Goal: Complete application form

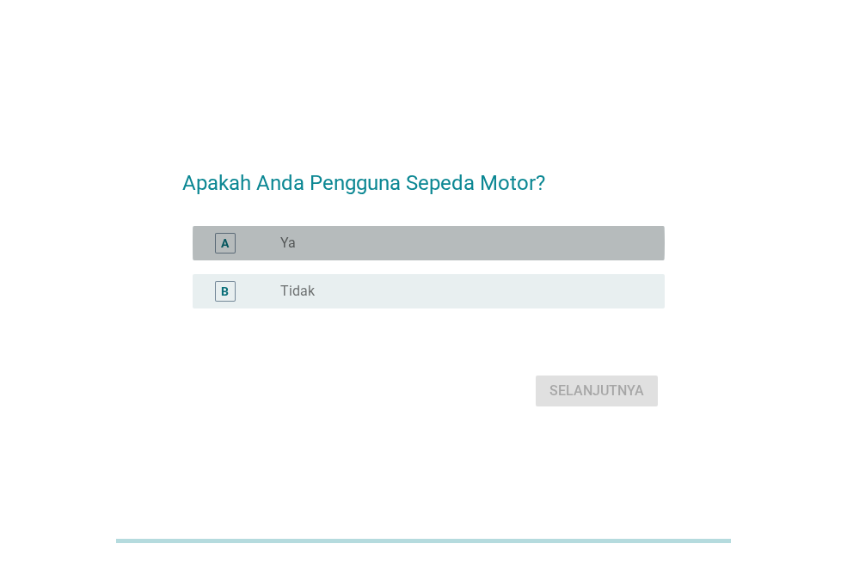
click at [423, 251] on div "radio_button_unchecked Ya" at bounding box center [458, 243] width 357 height 17
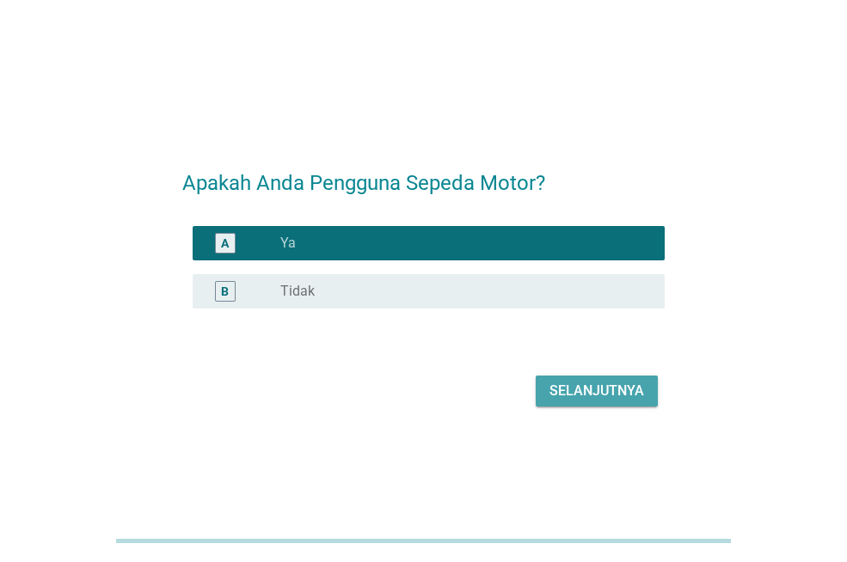
click at [584, 401] on div "Selanjutnya" at bounding box center [596, 391] width 95 height 21
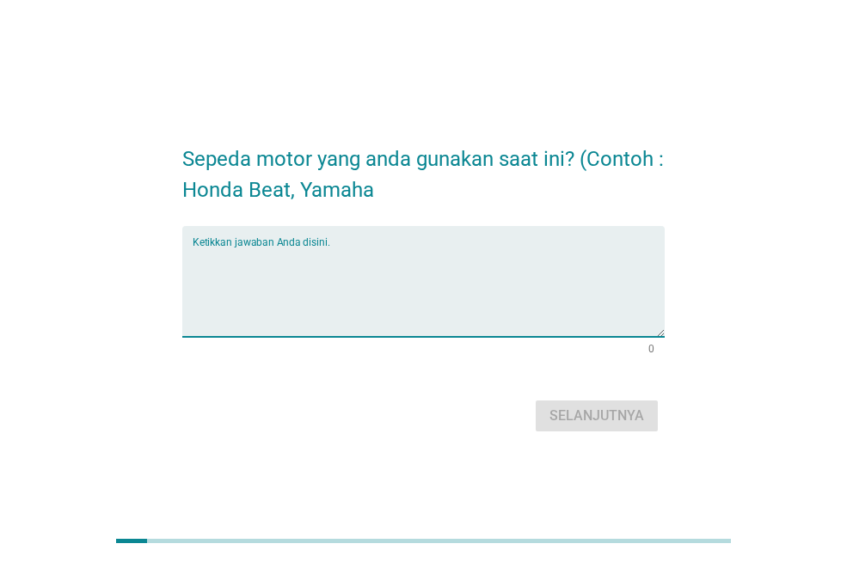
click at [372, 309] on textarea "Ketikkan jawaban Anda disini." at bounding box center [429, 292] width 472 height 90
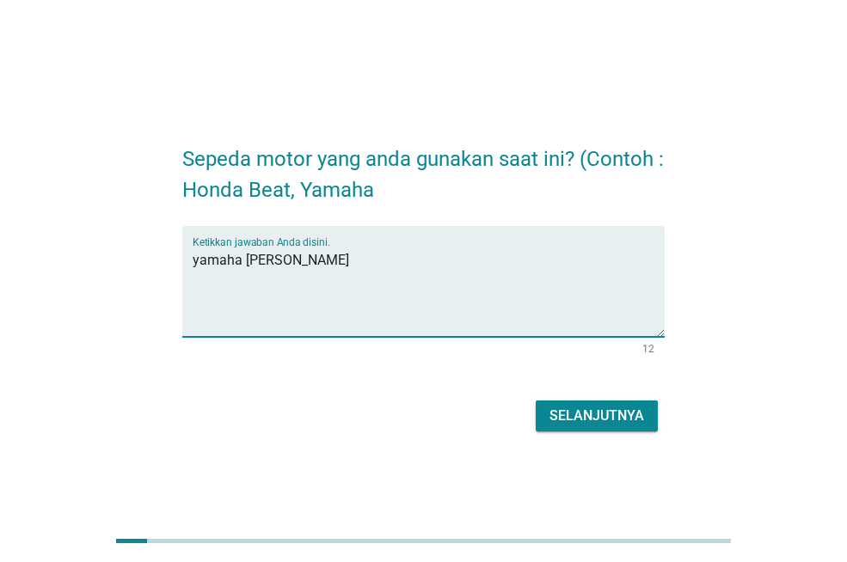
type textarea "yamaha [PERSON_NAME]"
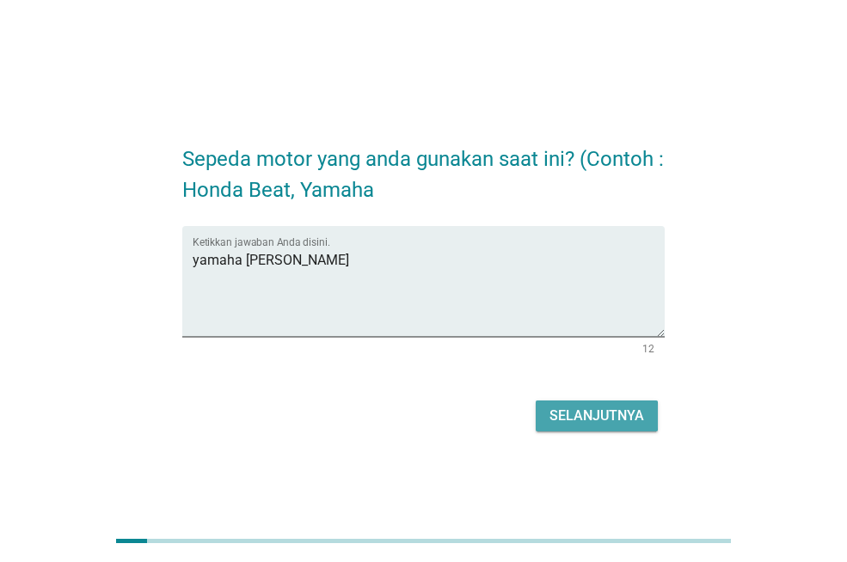
click at [607, 416] on div "Selanjutnya" at bounding box center [596, 416] width 95 height 21
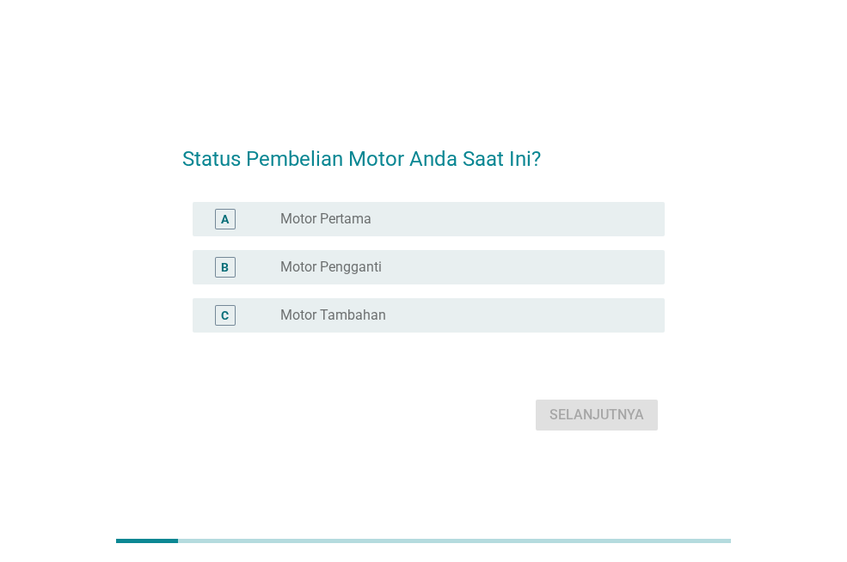
click at [431, 266] on div "radio_button_unchecked Motor Pengganti" at bounding box center [458, 267] width 357 height 17
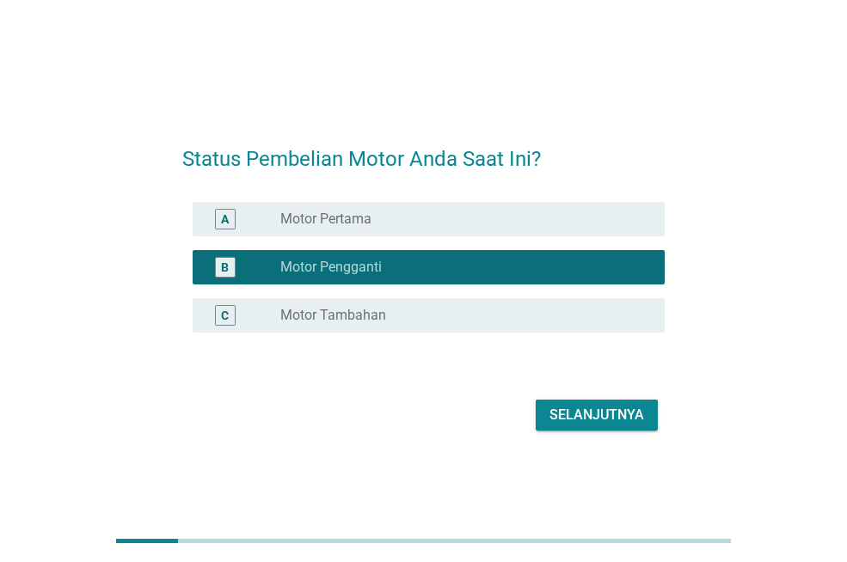
click at [448, 310] on div "radio_button_unchecked Motor Tambahan" at bounding box center [458, 315] width 357 height 17
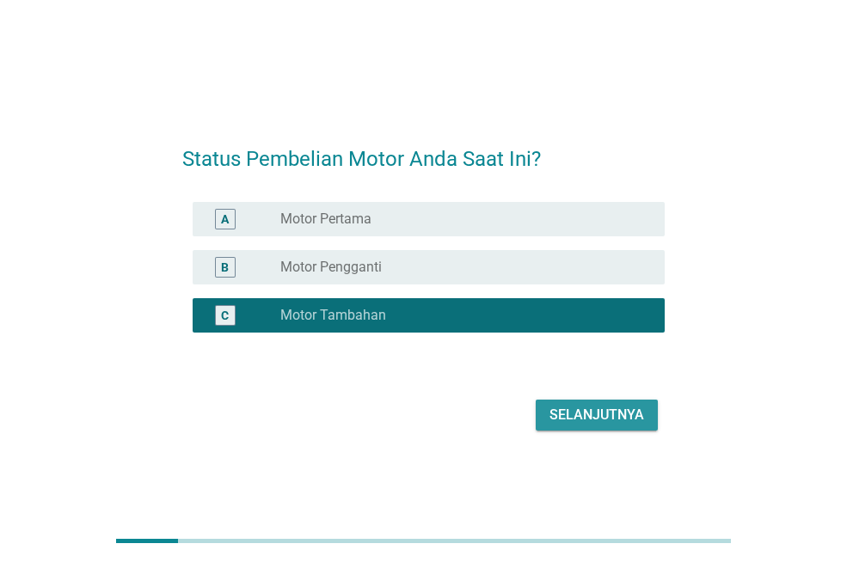
click at [600, 415] on div "Selanjutnya" at bounding box center [596, 415] width 95 height 21
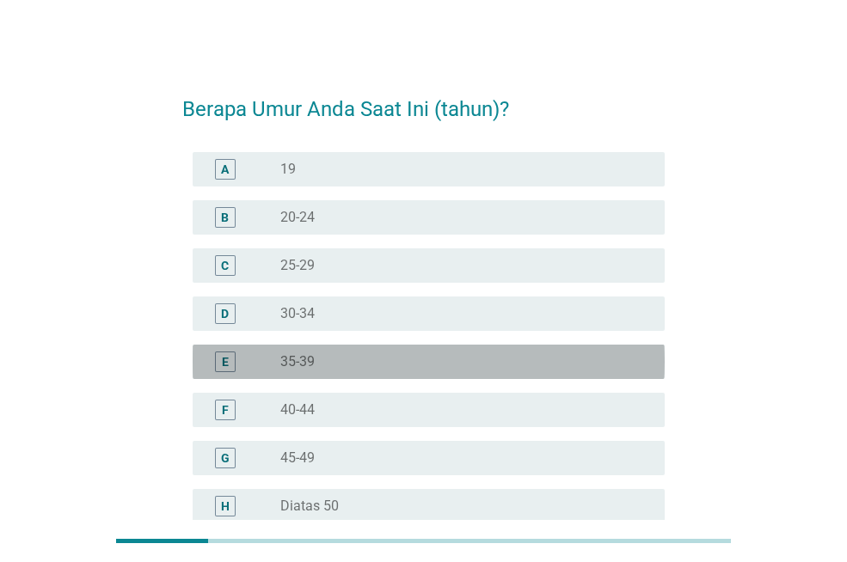
click at [388, 367] on div "radio_button_unchecked 35-39" at bounding box center [458, 361] width 357 height 17
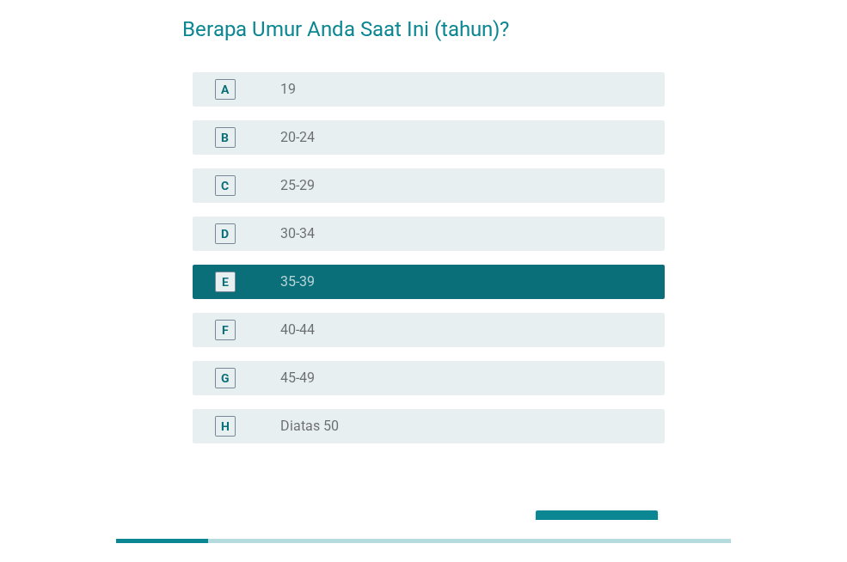
scroll to position [182, 0]
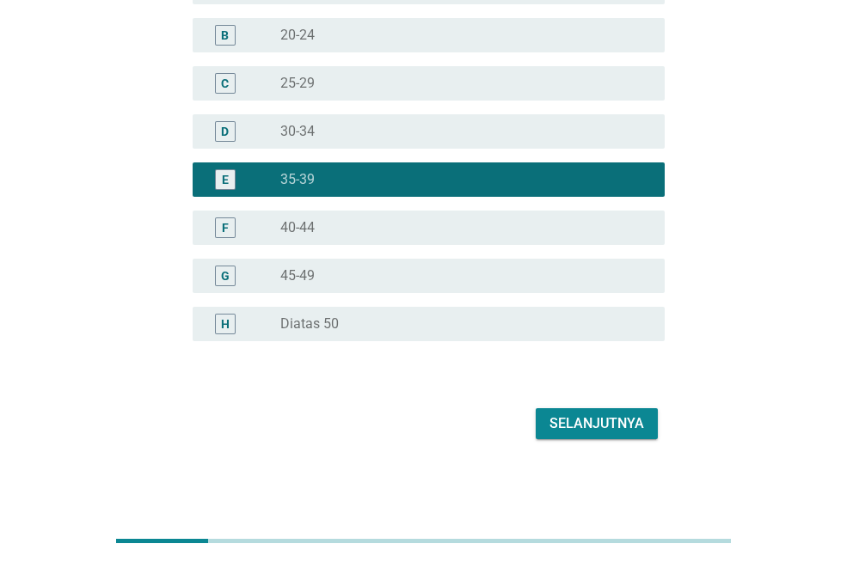
click at [640, 426] on div "Selanjutnya" at bounding box center [596, 424] width 95 height 21
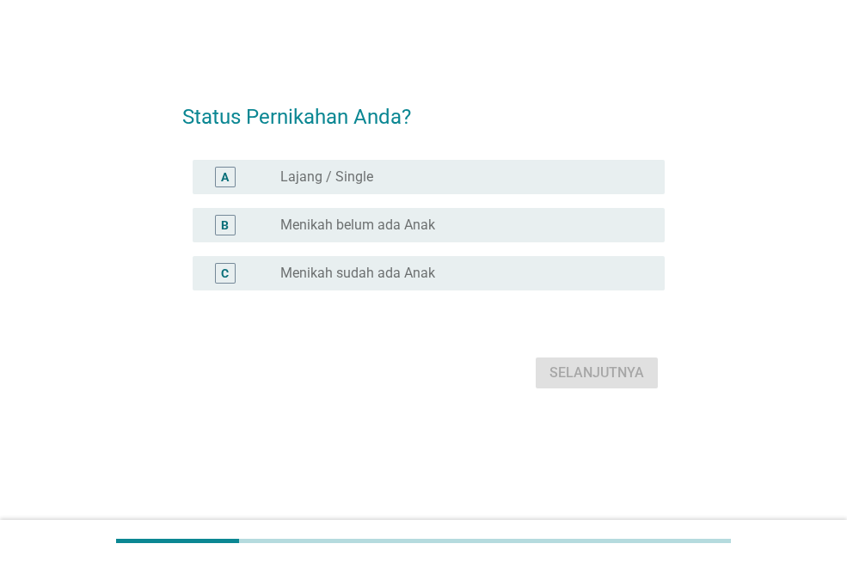
scroll to position [0, 0]
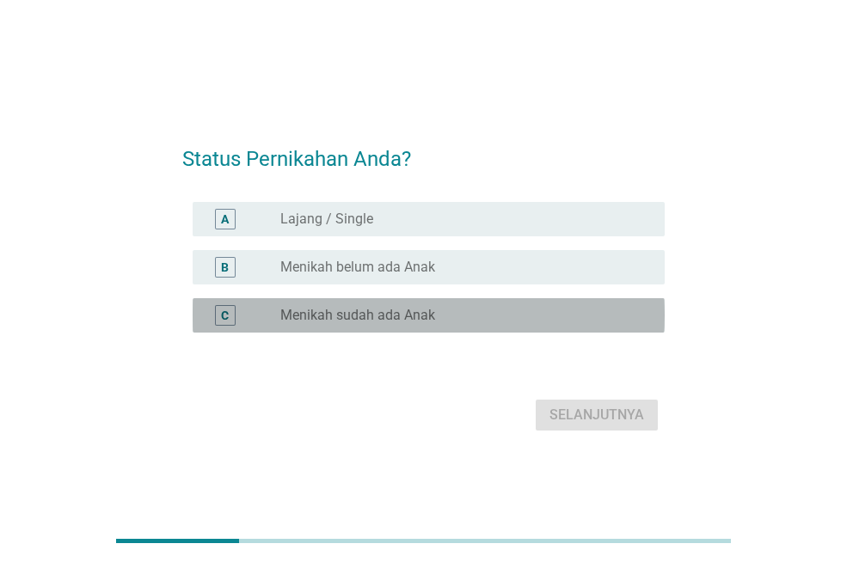
click at [494, 316] on div "radio_button_unchecked Menikah sudah ada Anak" at bounding box center [458, 315] width 357 height 17
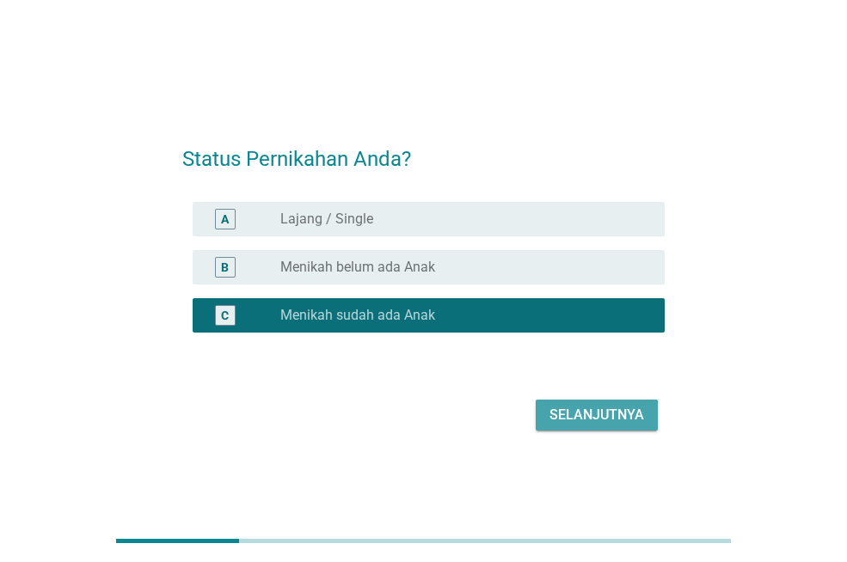
click at [581, 419] on div "Selanjutnya" at bounding box center [596, 415] width 95 height 21
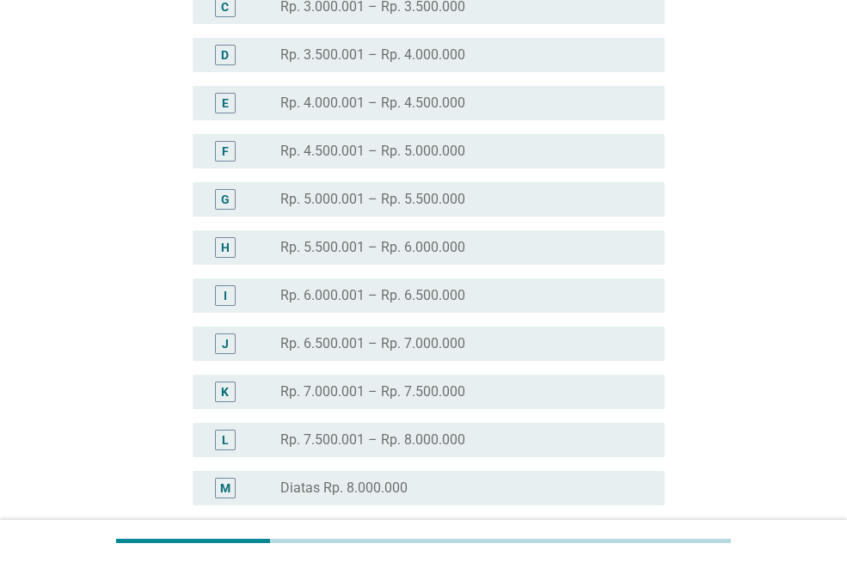
scroll to position [337, 0]
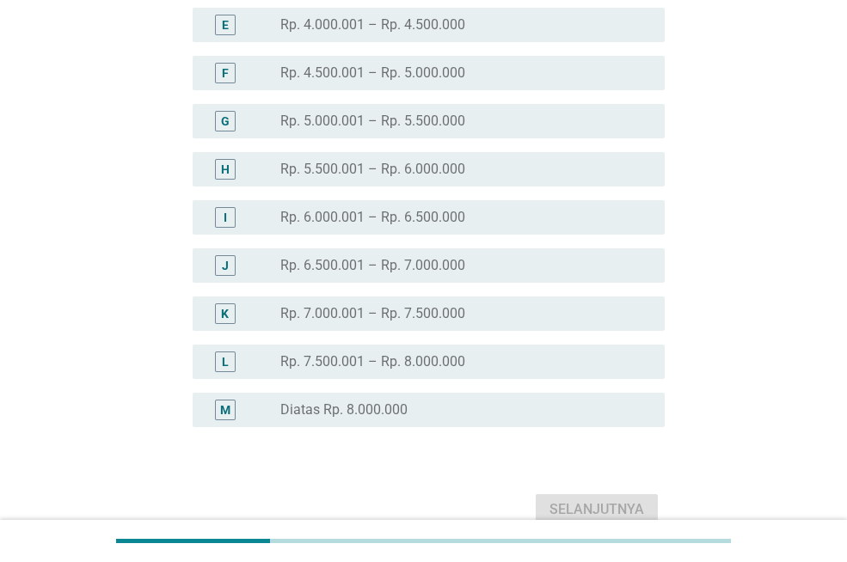
click at [353, 411] on label "Diatas Rp. 8.000.000" at bounding box center [343, 410] width 127 height 17
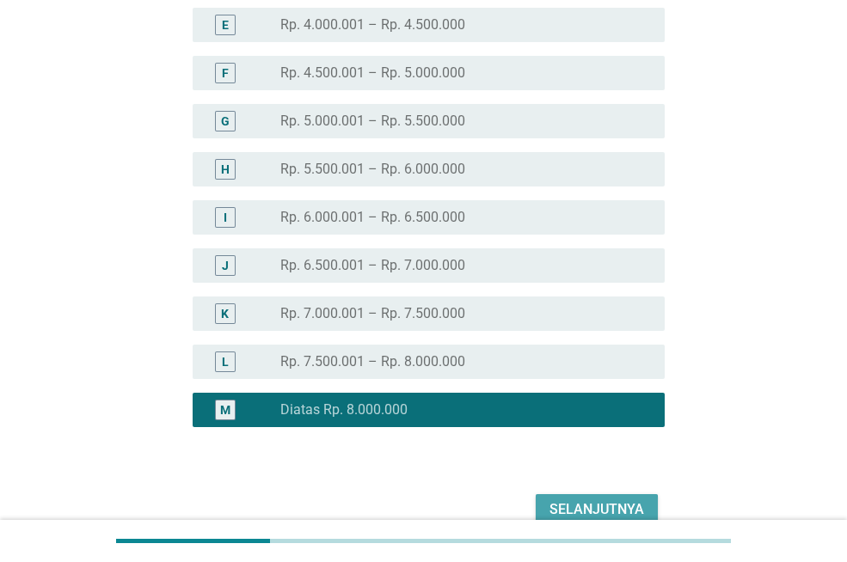
click at [612, 505] on div "Selanjutnya" at bounding box center [596, 510] width 95 height 21
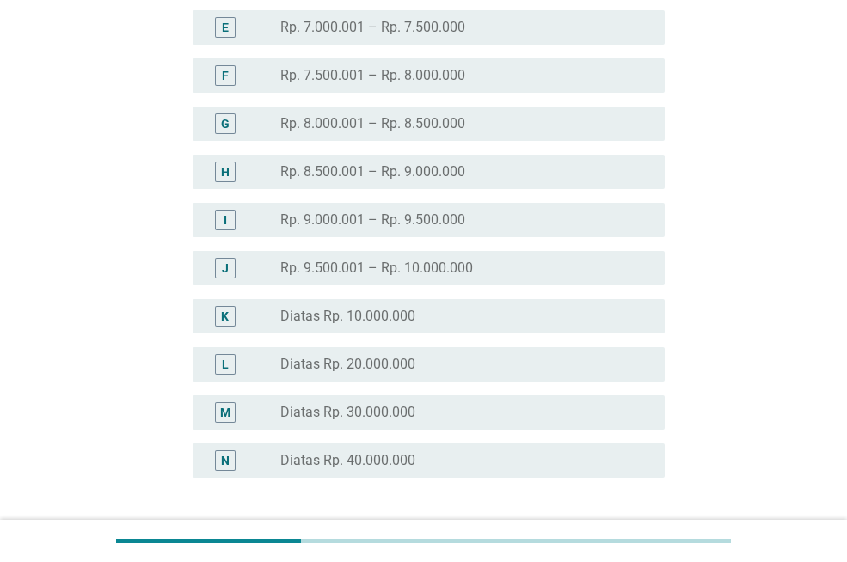
scroll to position [336, 0]
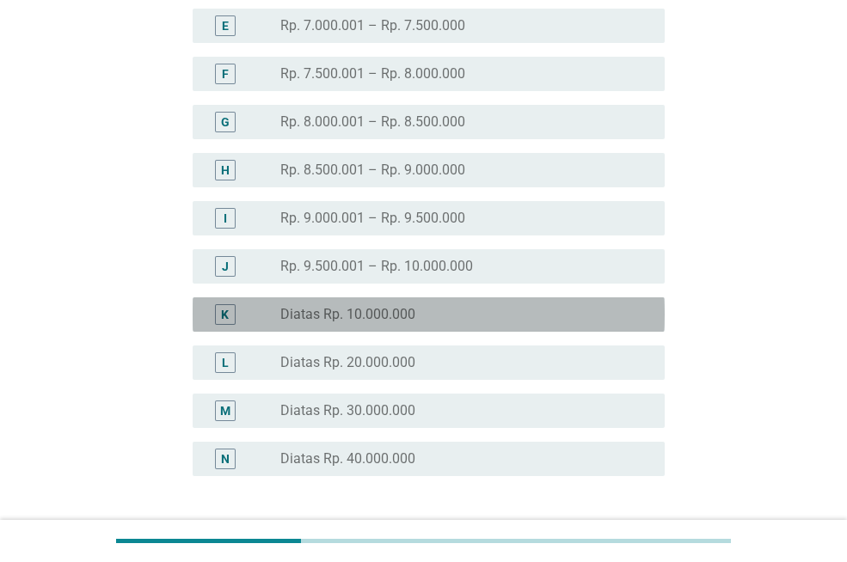
click at [391, 314] on label "Diatas Rp. 10.000.000" at bounding box center [347, 314] width 135 height 17
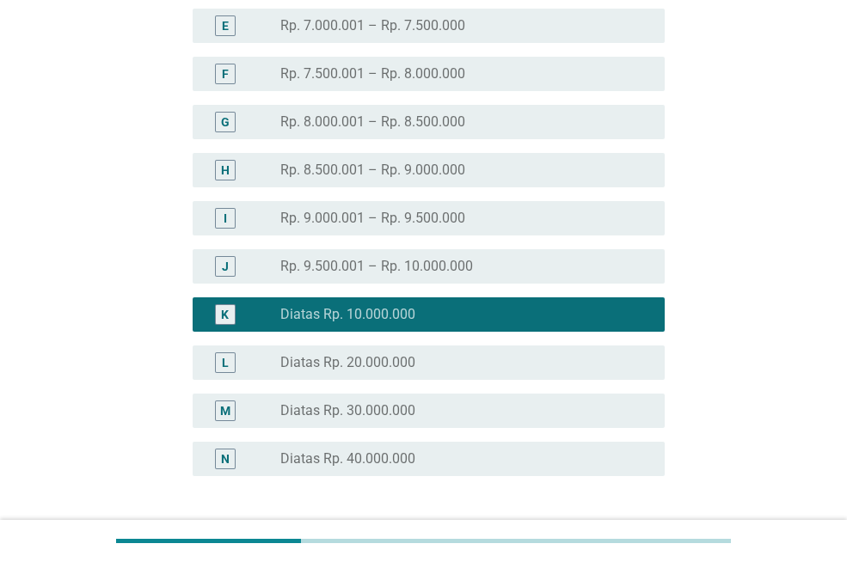
scroll to position [471, 0]
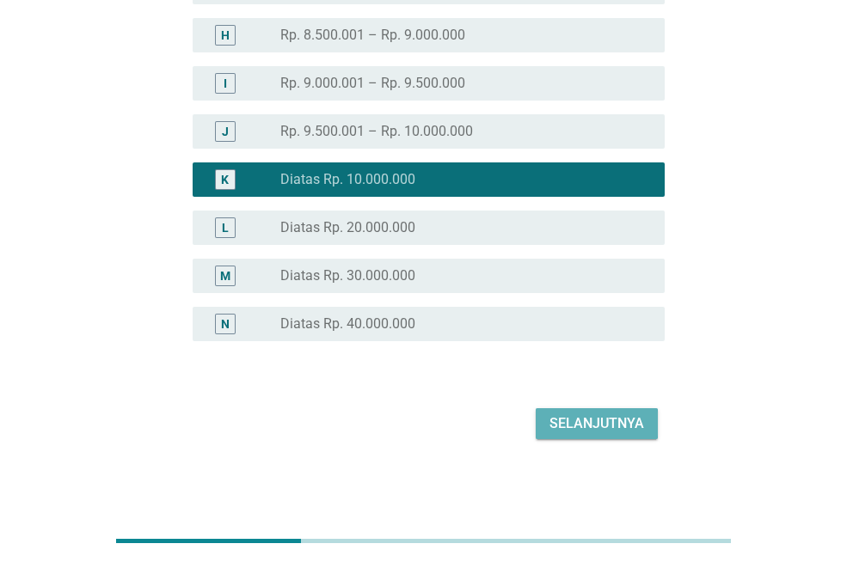
click at [599, 423] on div "Selanjutnya" at bounding box center [596, 424] width 95 height 21
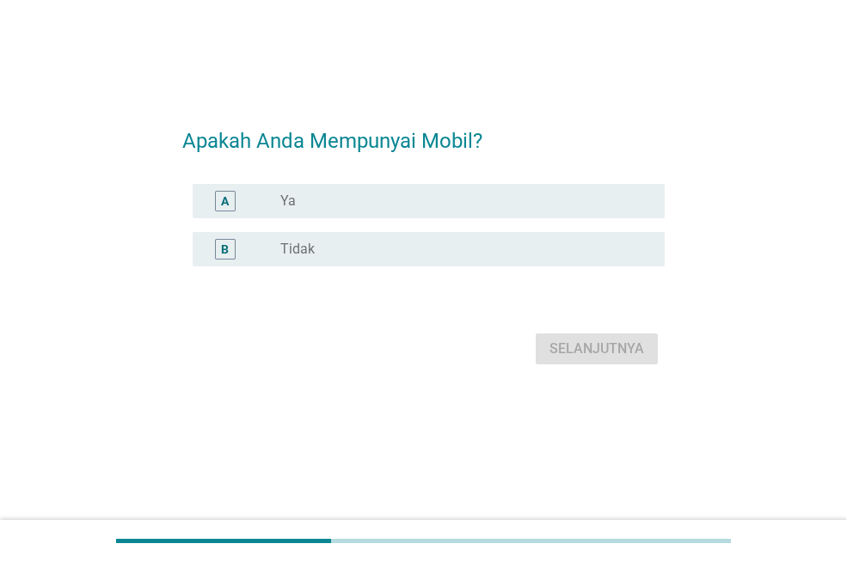
scroll to position [0, 0]
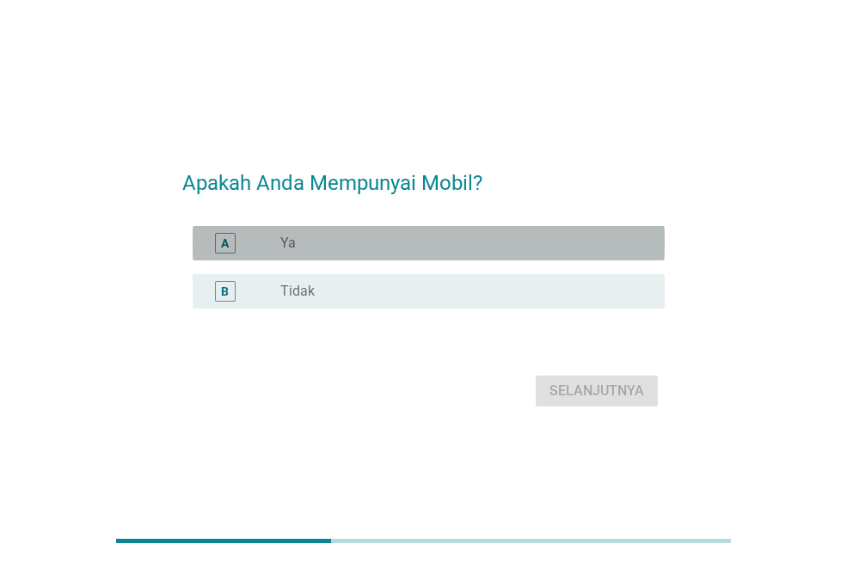
click at [479, 252] on div "radio_button_unchecked Ya" at bounding box center [465, 243] width 371 height 21
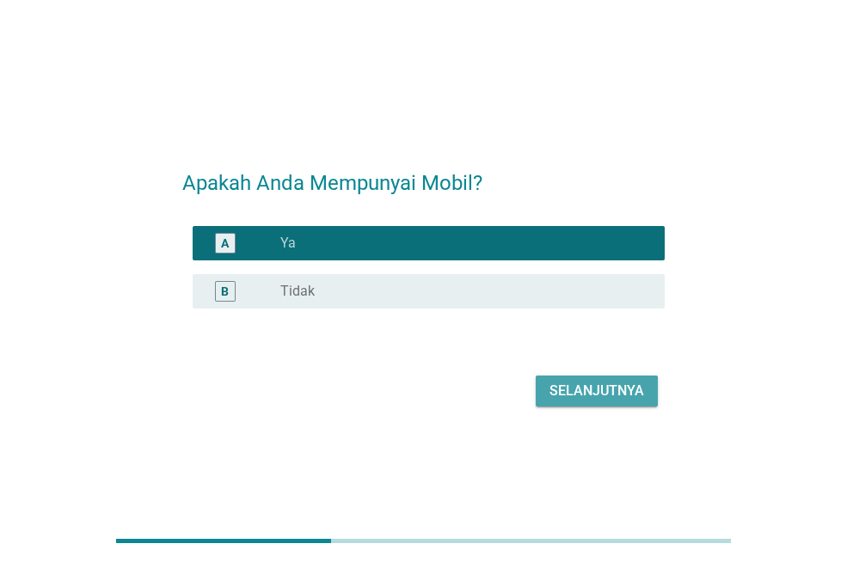
click at [601, 390] on div "Selanjutnya" at bounding box center [596, 391] width 95 height 21
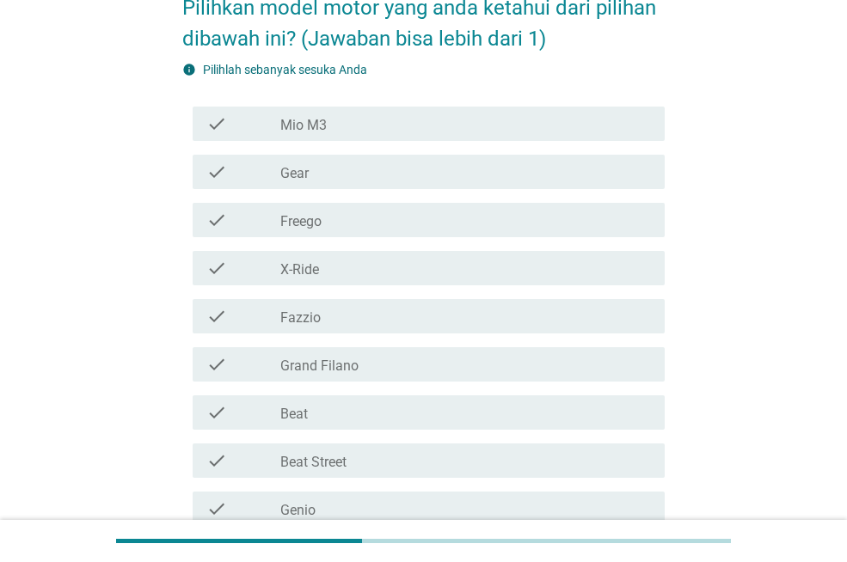
scroll to position [91, 0]
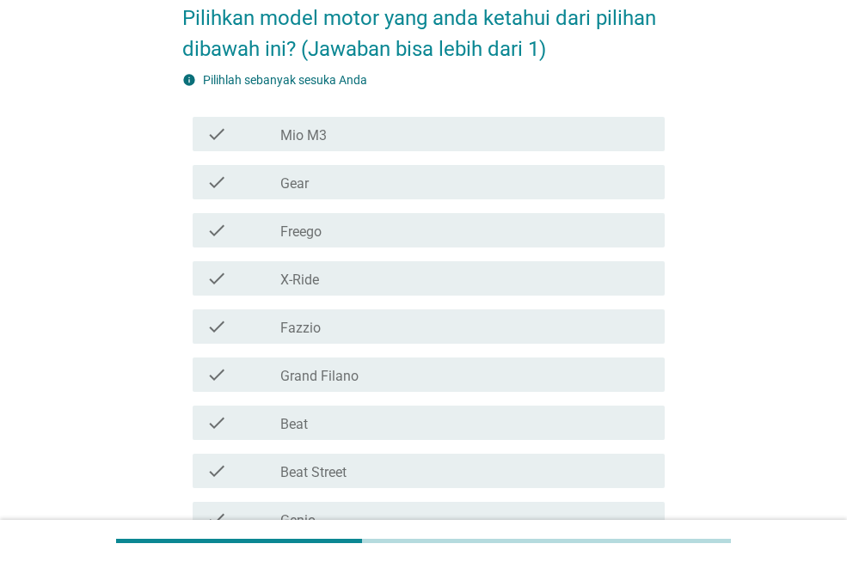
click at [320, 130] on label "Mio M3" at bounding box center [303, 135] width 46 height 17
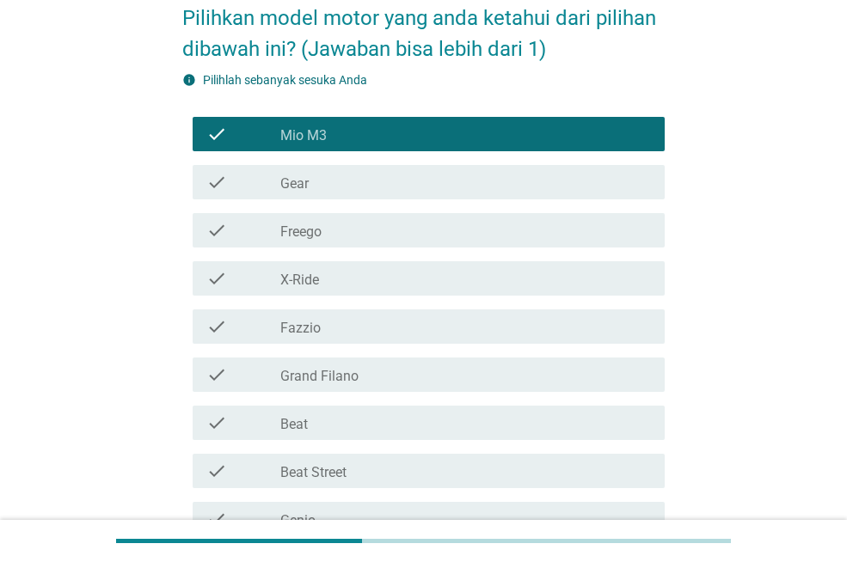
click at [317, 230] on label "Freego" at bounding box center [300, 232] width 41 height 17
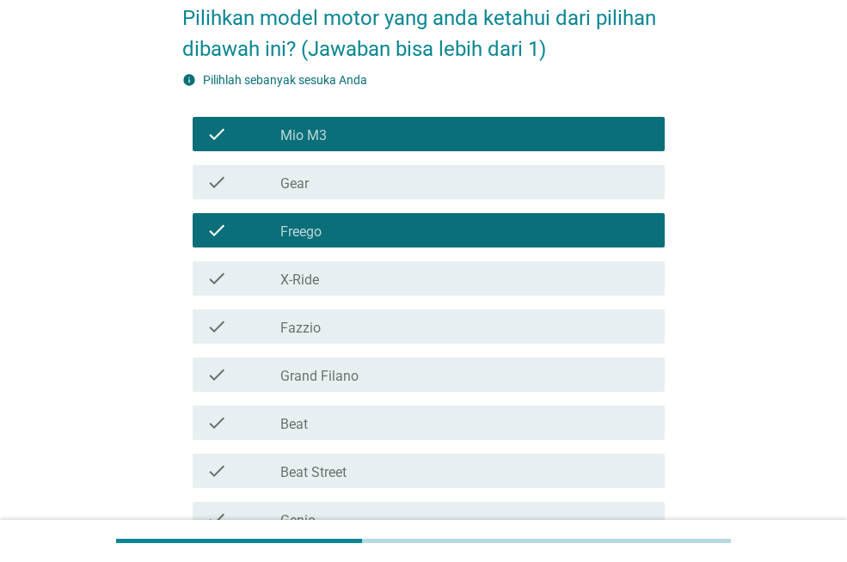
click at [334, 331] on div "check_box_outline_blank Fazzio" at bounding box center [465, 326] width 371 height 21
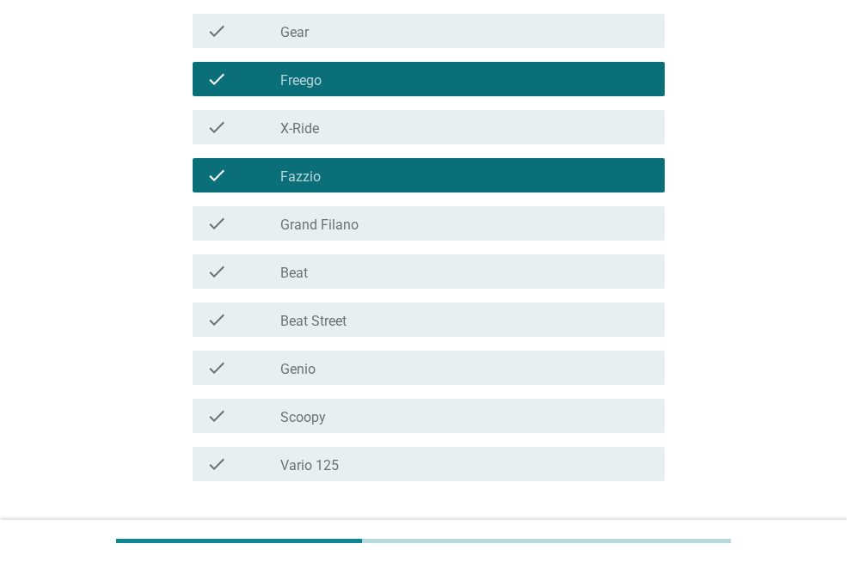
scroll to position [298, 0]
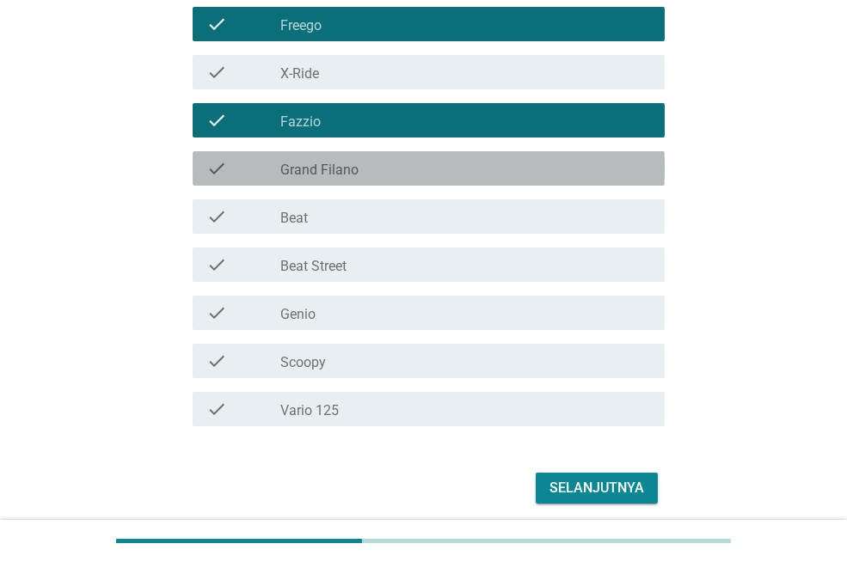
click at [345, 162] on label "Grand Filano" at bounding box center [319, 170] width 78 height 17
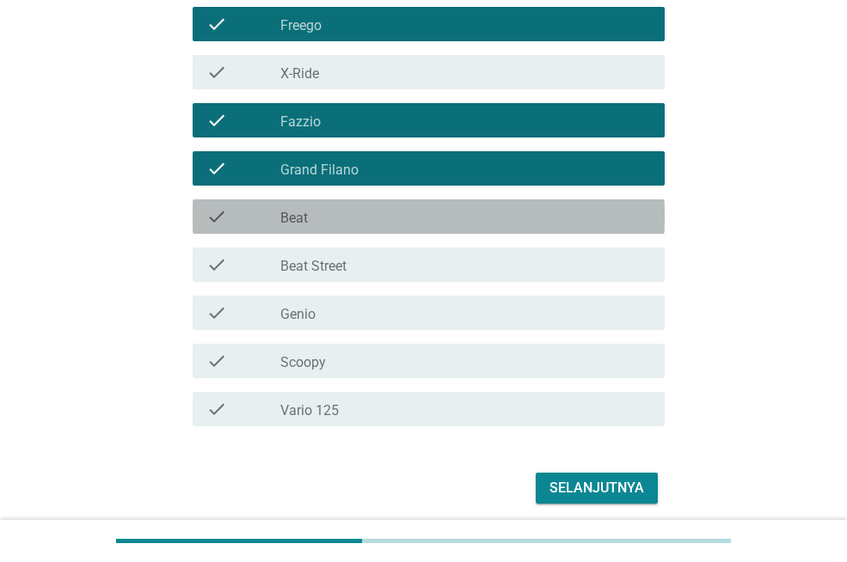
click at [330, 218] on div "check_box_outline_blank Beat" at bounding box center [465, 216] width 371 height 21
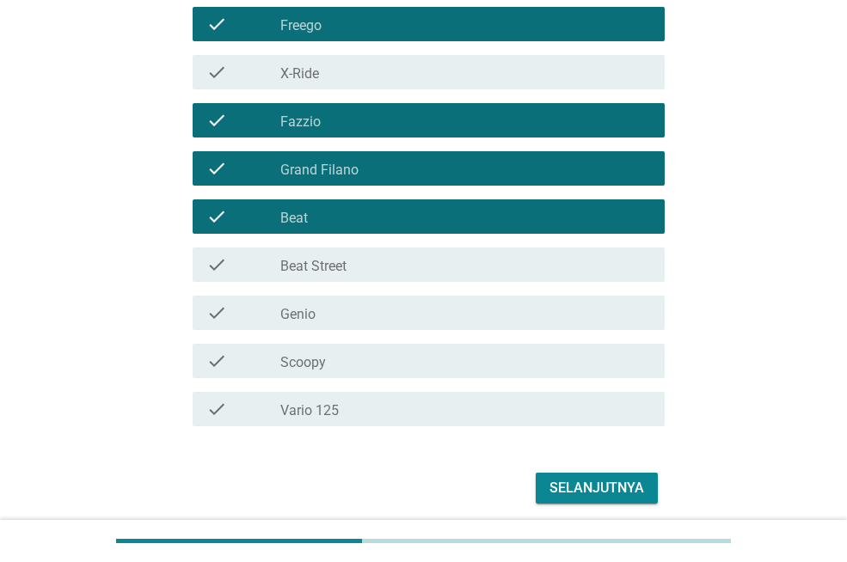
click at [371, 310] on div "check_box_outline_blank Genio" at bounding box center [465, 313] width 371 height 21
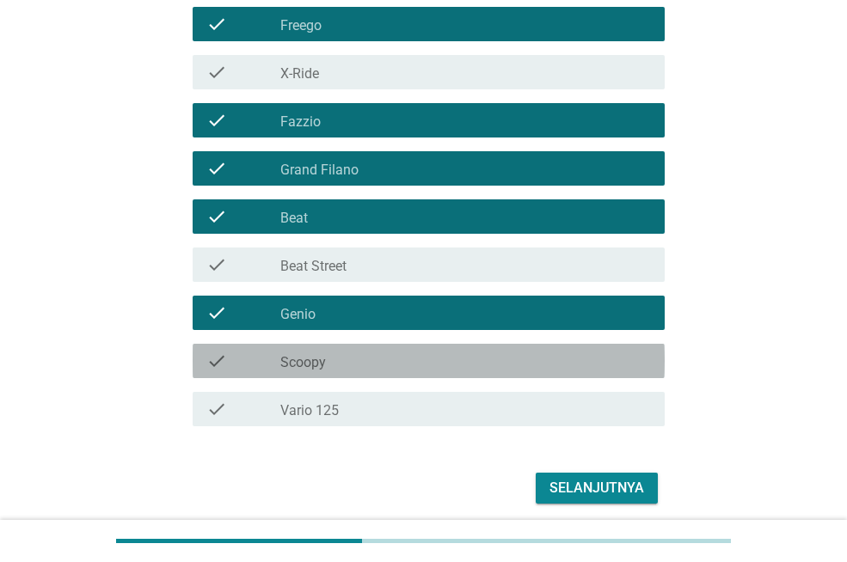
click at [371, 365] on div "check_box_outline_blank Scoopy" at bounding box center [465, 361] width 371 height 21
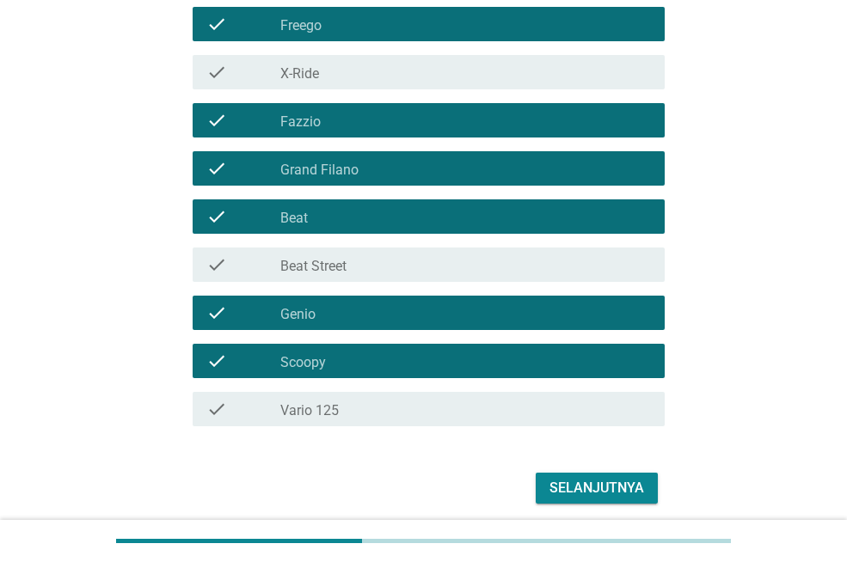
click at [415, 426] on div "check check_box_outline_blank Vario 125" at bounding box center [429, 409] width 472 height 34
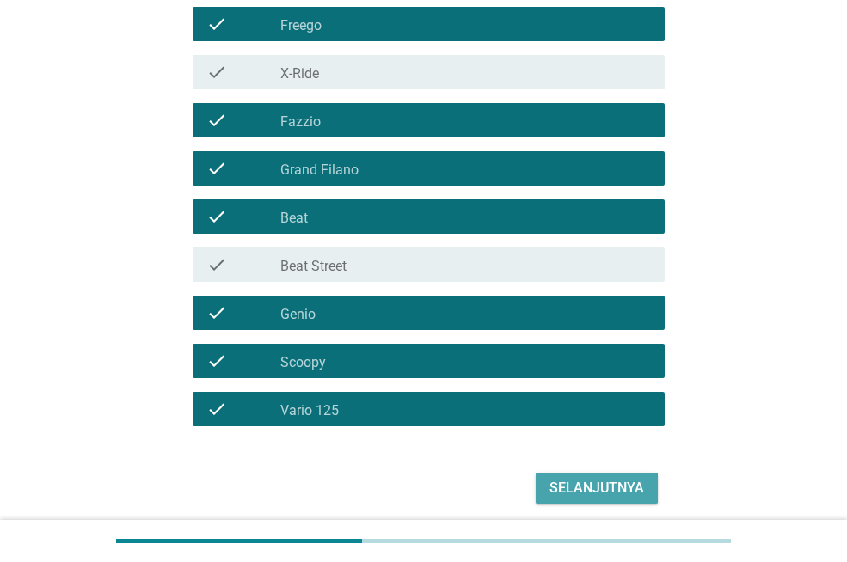
click at [581, 488] on div "Selanjutnya" at bounding box center [596, 488] width 95 height 21
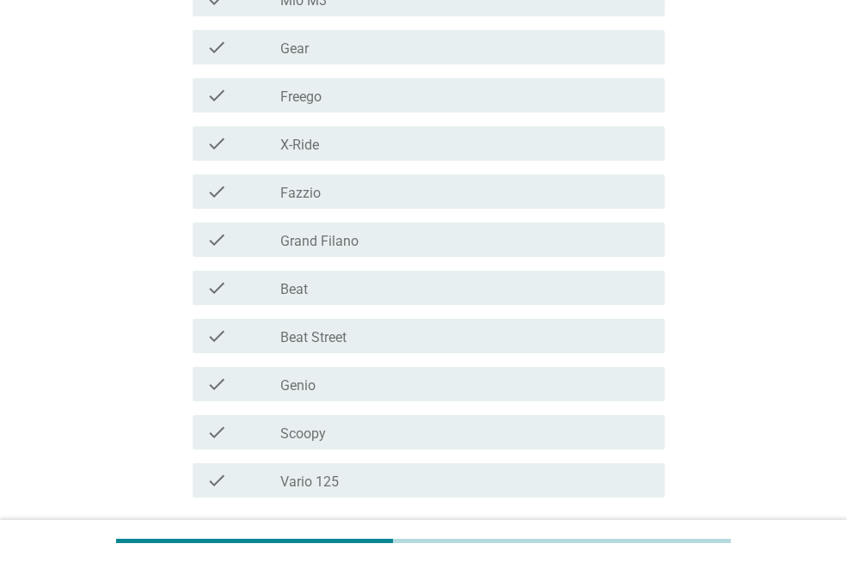
scroll to position [352, 0]
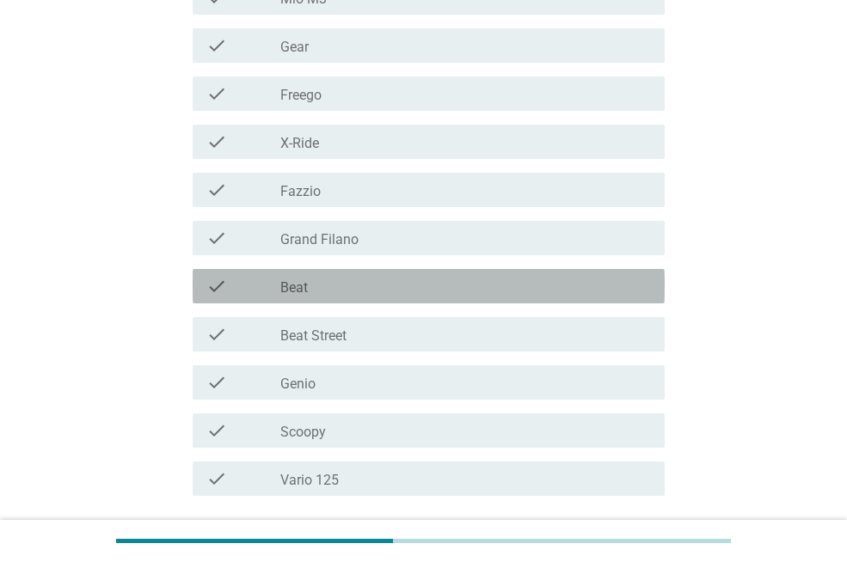
click at [358, 292] on div "check_box_outline_blank Beat" at bounding box center [465, 286] width 371 height 21
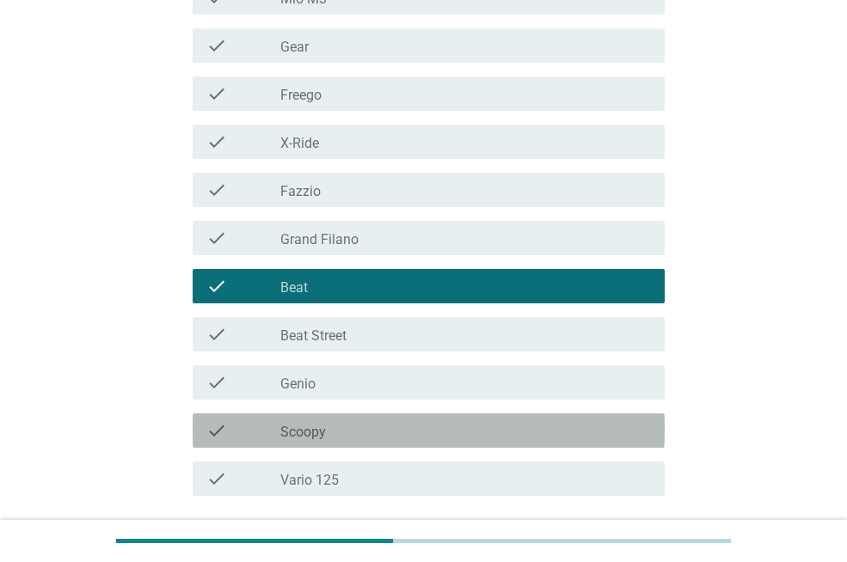
click at [328, 439] on div "check_box_outline_blank Scoopy" at bounding box center [465, 430] width 371 height 21
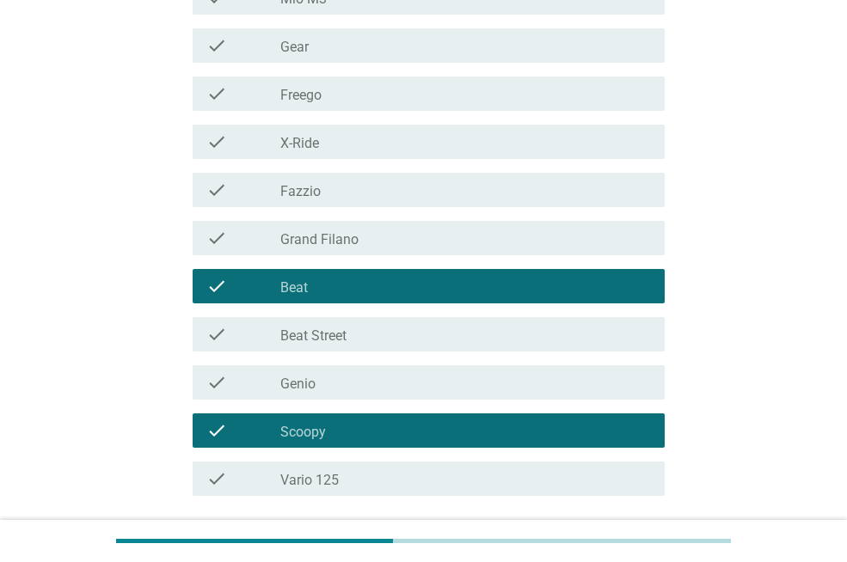
scroll to position [486, 0]
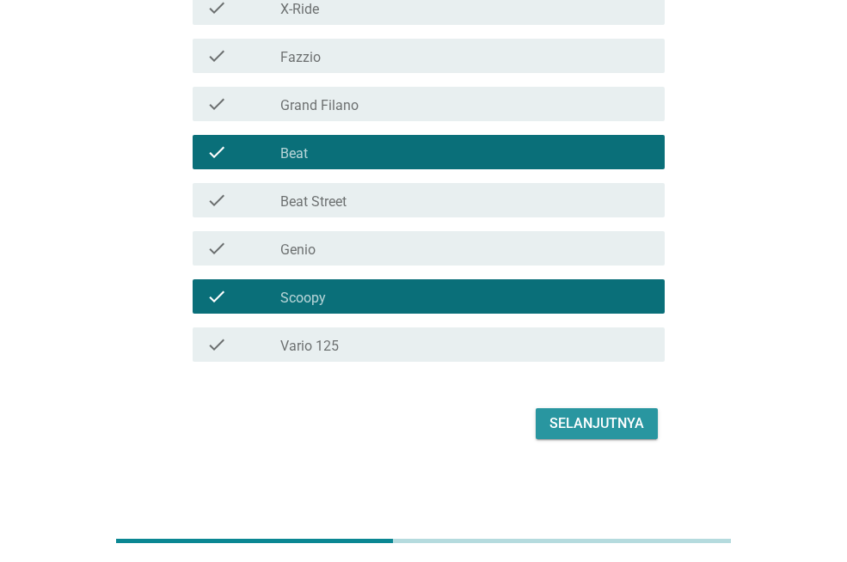
click at [593, 426] on div "Selanjutnya" at bounding box center [596, 424] width 95 height 21
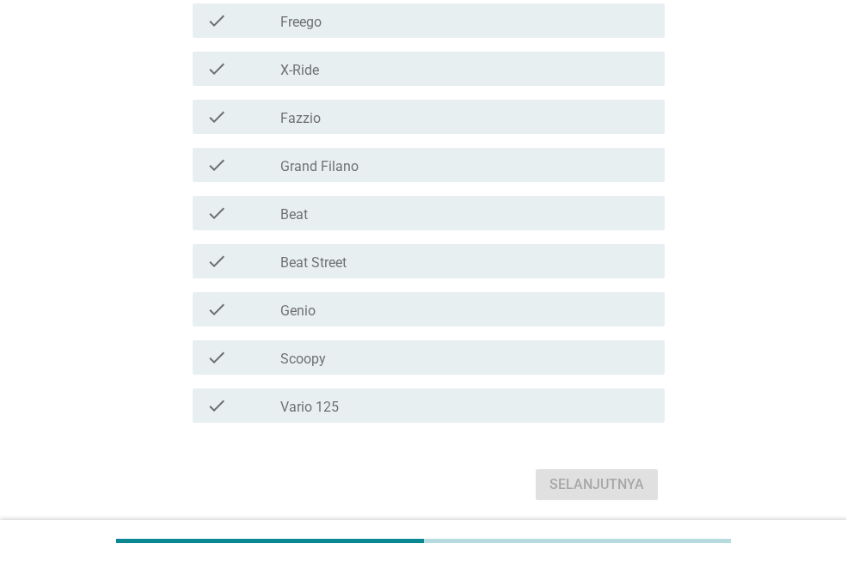
scroll to position [480, 0]
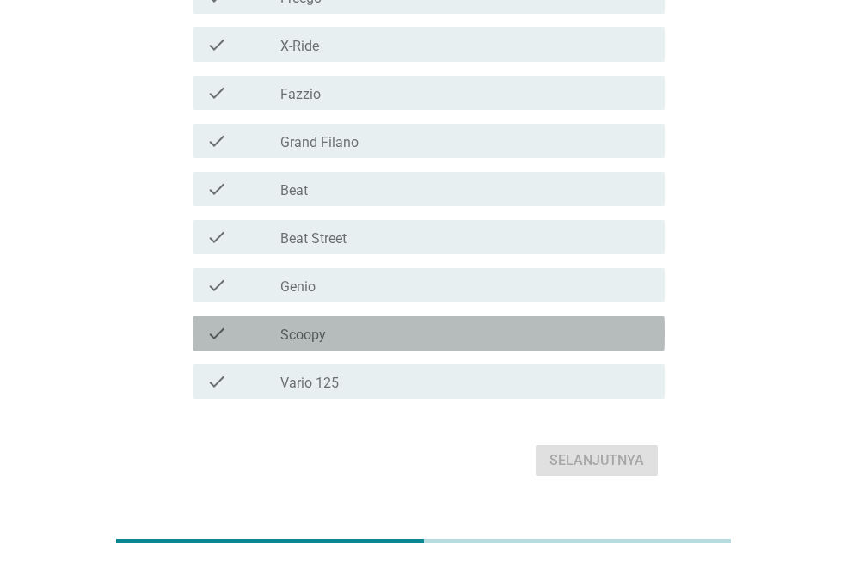
click at [322, 330] on label "Scoopy" at bounding box center [303, 335] width 46 height 17
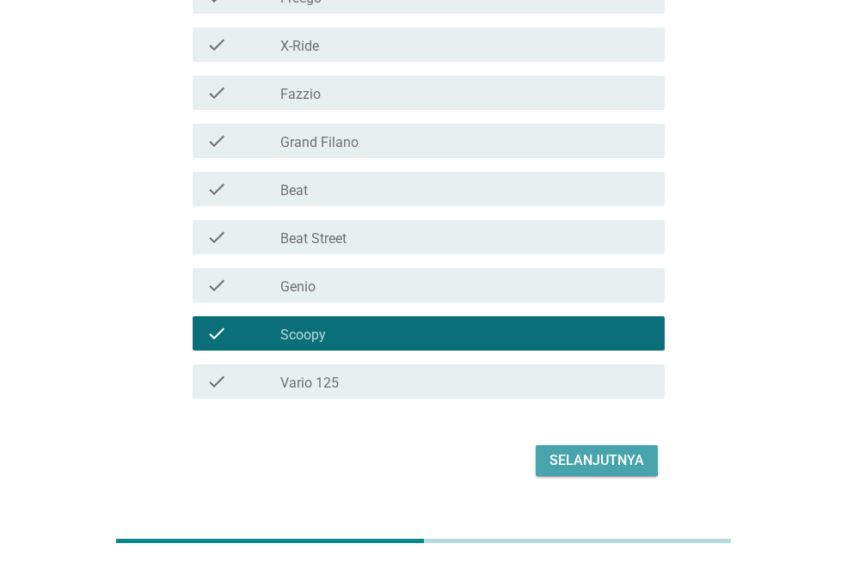
click at [581, 457] on div "Selanjutnya" at bounding box center [596, 461] width 95 height 21
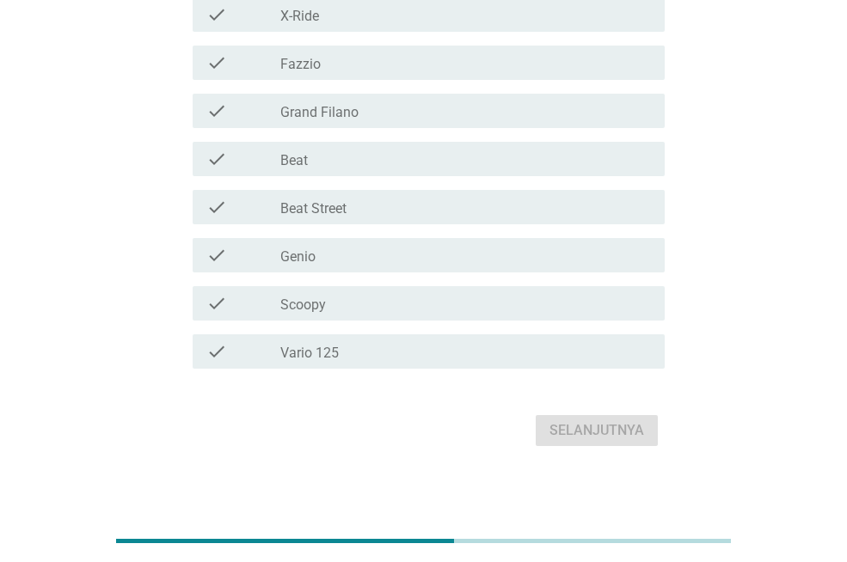
scroll to position [508, 0]
click at [403, 304] on div "check_box_outline_blank Scoopy" at bounding box center [465, 305] width 371 height 21
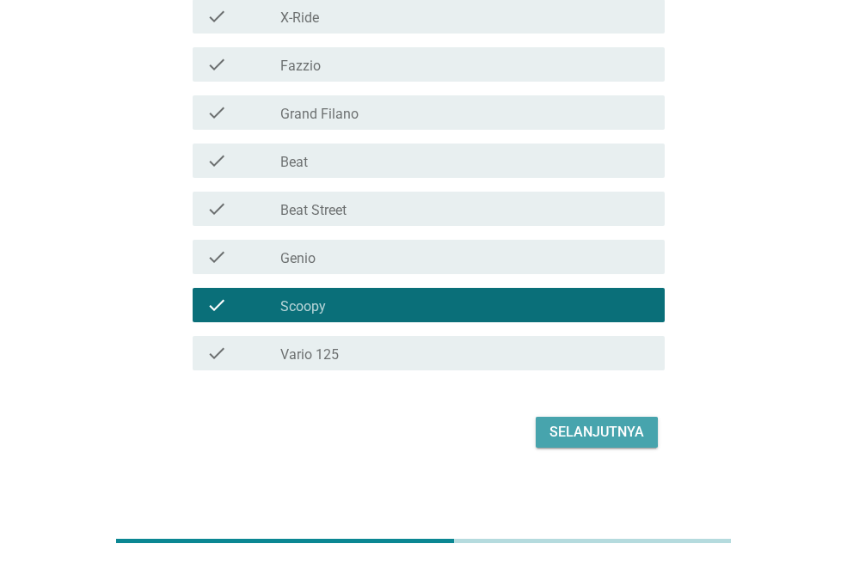
click at [634, 424] on div "Selanjutnya" at bounding box center [596, 432] width 95 height 21
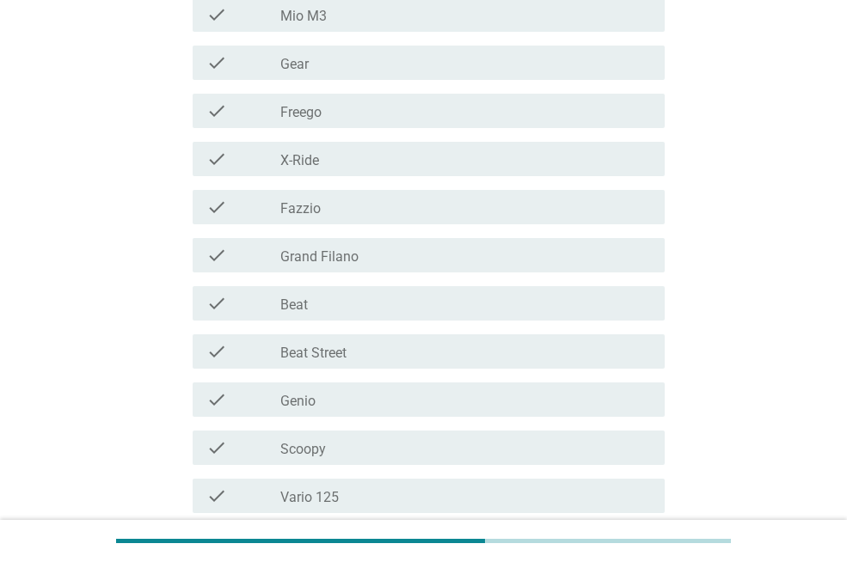
scroll to position [359, 0]
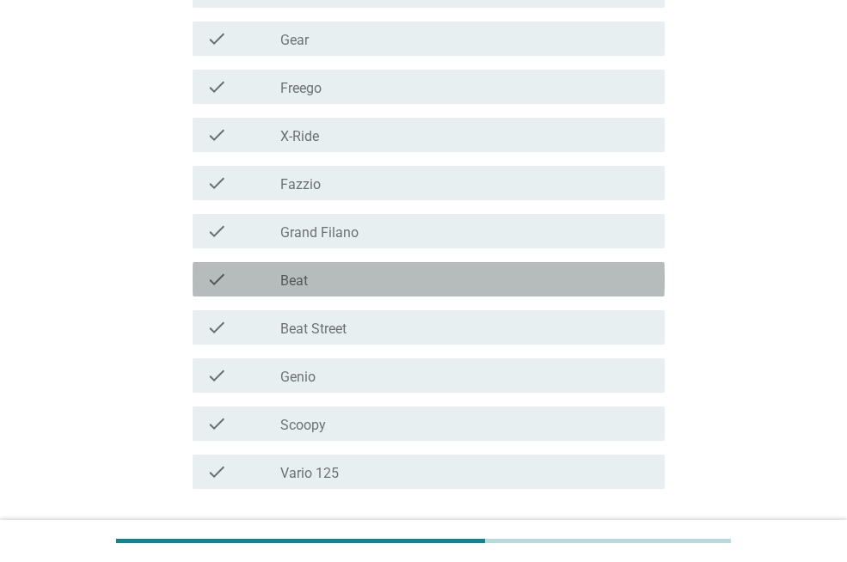
click at [292, 276] on label "Beat" at bounding box center [294, 281] width 28 height 17
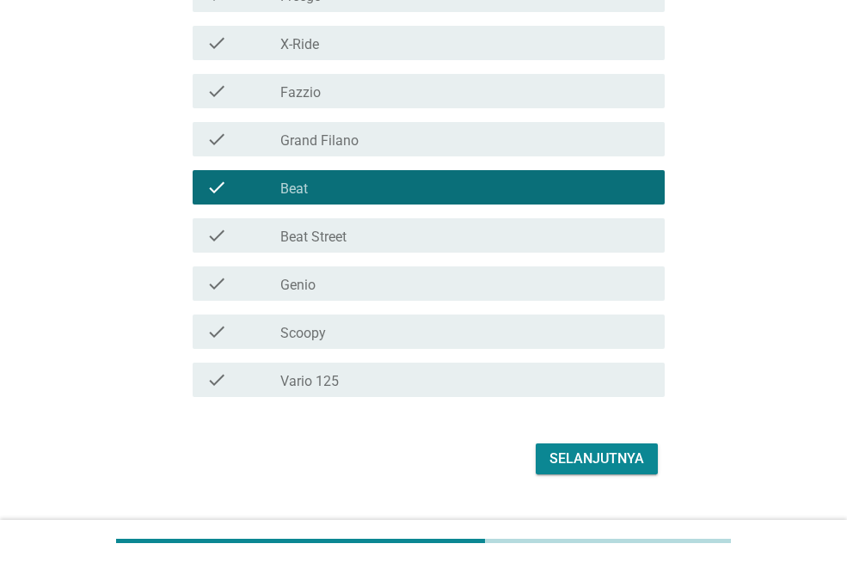
scroll to position [486, 0]
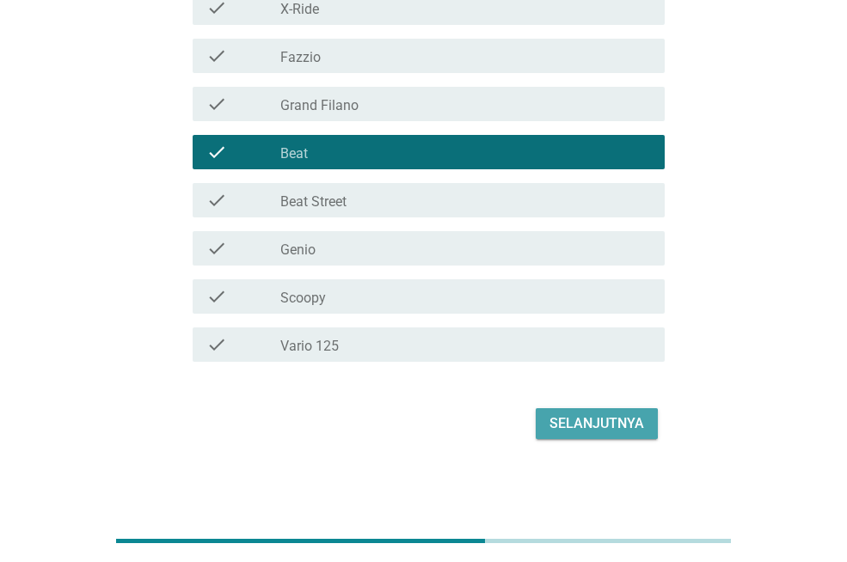
click at [586, 422] on div "Selanjutnya" at bounding box center [596, 424] width 95 height 21
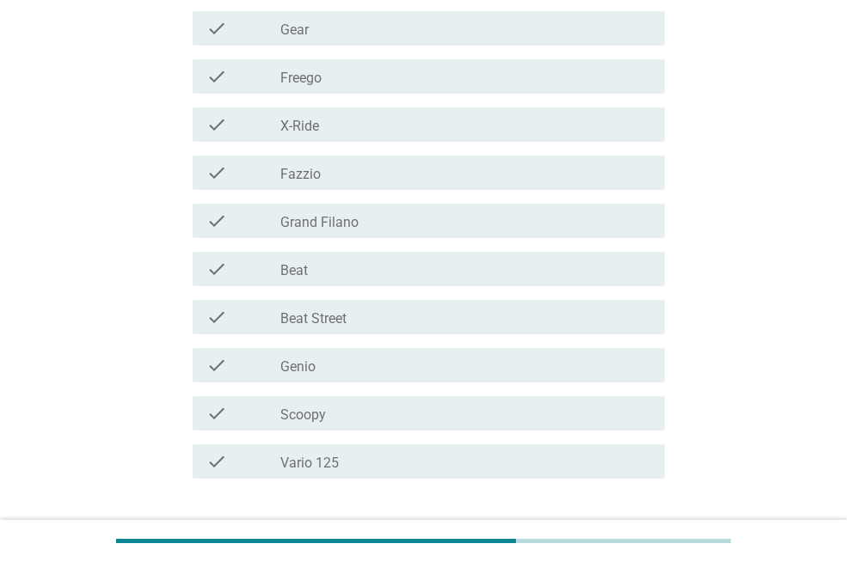
scroll to position [367, 0]
click at [393, 413] on div "check_box_outline_blank Scoopy" at bounding box center [465, 415] width 371 height 21
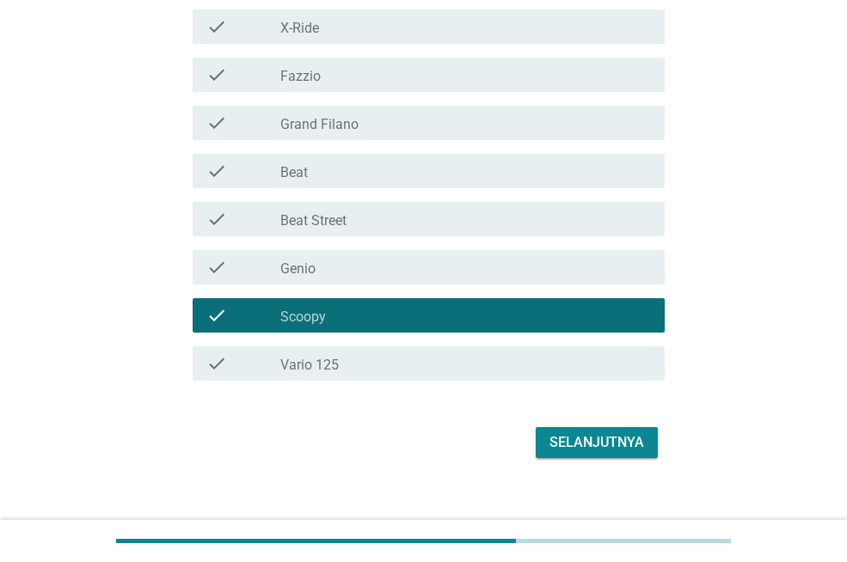
scroll to position [486, 0]
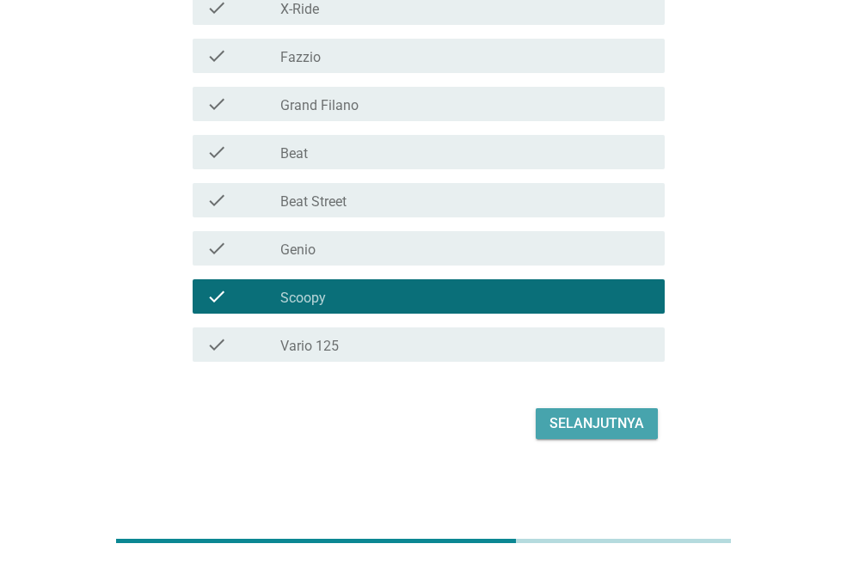
click at [623, 409] on button "Selanjutnya" at bounding box center [597, 423] width 122 height 31
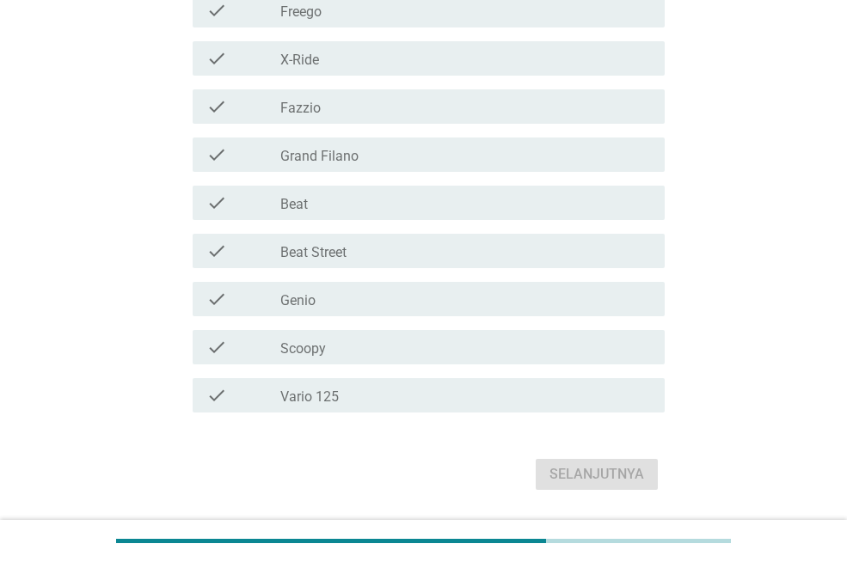
scroll to position [464, 0]
click at [422, 355] on div "check_box_outline_blank Scoopy" at bounding box center [465, 349] width 371 height 21
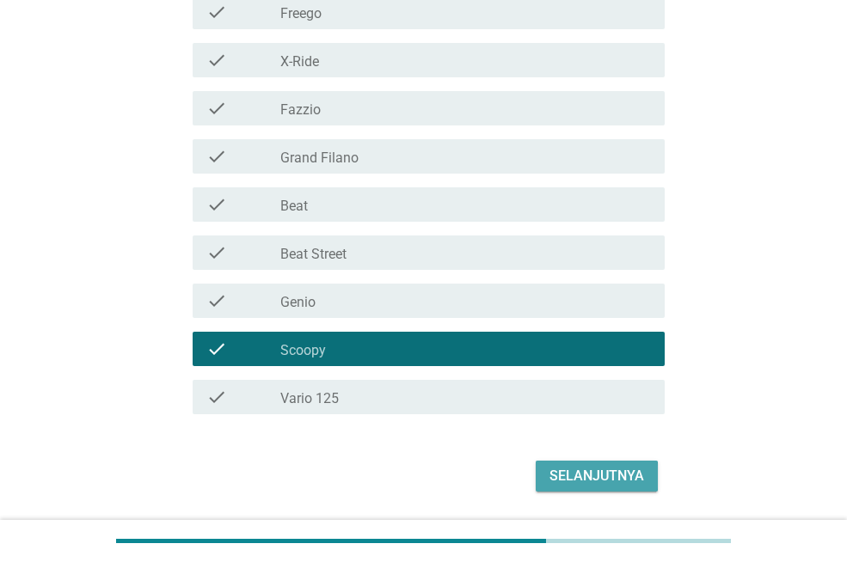
click at [568, 475] on div "Selanjutnya" at bounding box center [596, 476] width 95 height 21
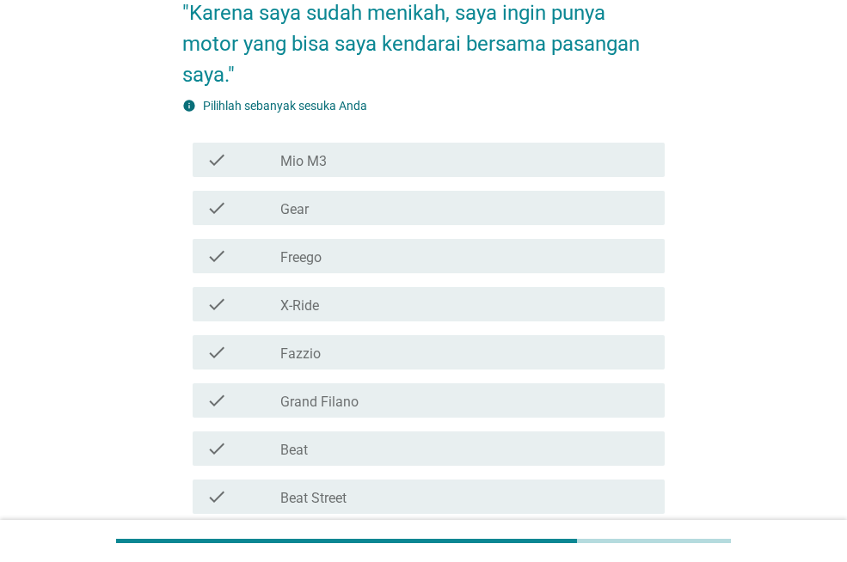
scroll to position [271, 0]
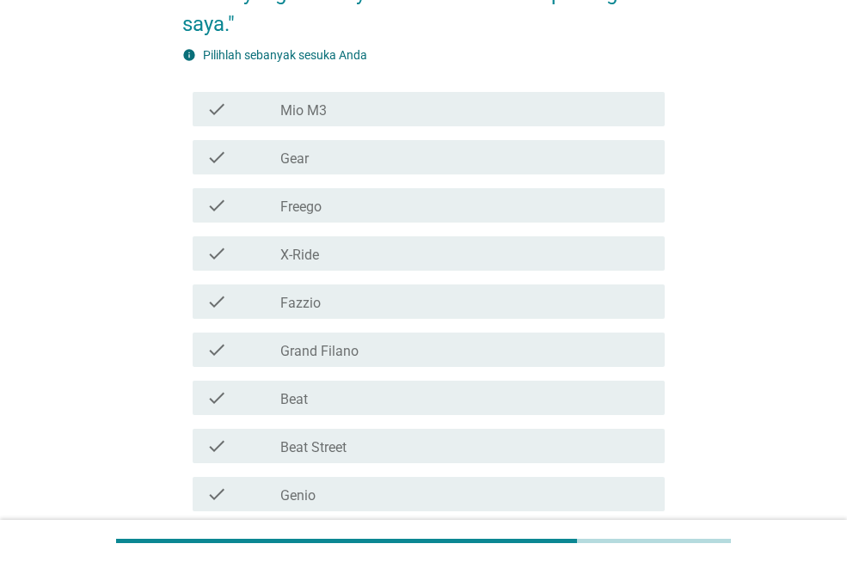
drag, startPoint x: 342, startPoint y: 303, endPoint x: 353, endPoint y: 315, distance: 15.9
click at [342, 304] on div "check_box_outline_blank Fazzio" at bounding box center [465, 302] width 371 height 21
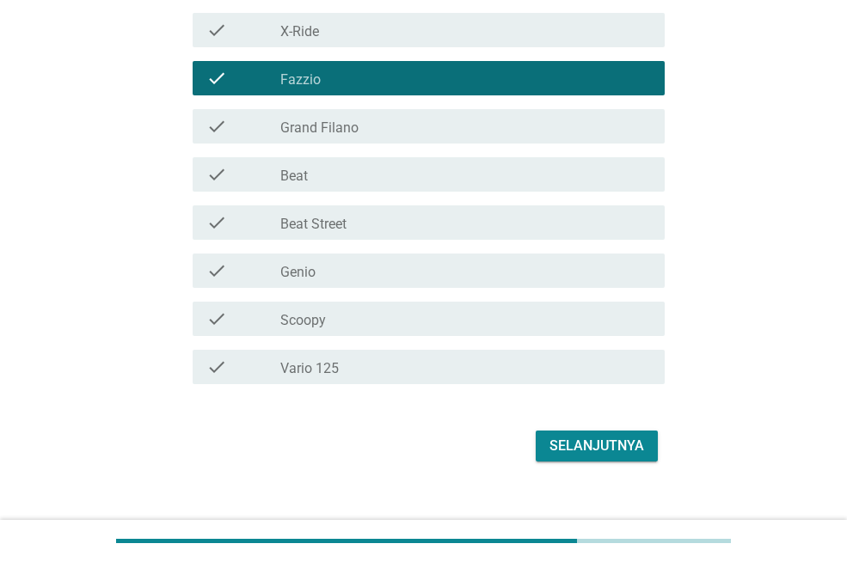
scroll to position [517, 0]
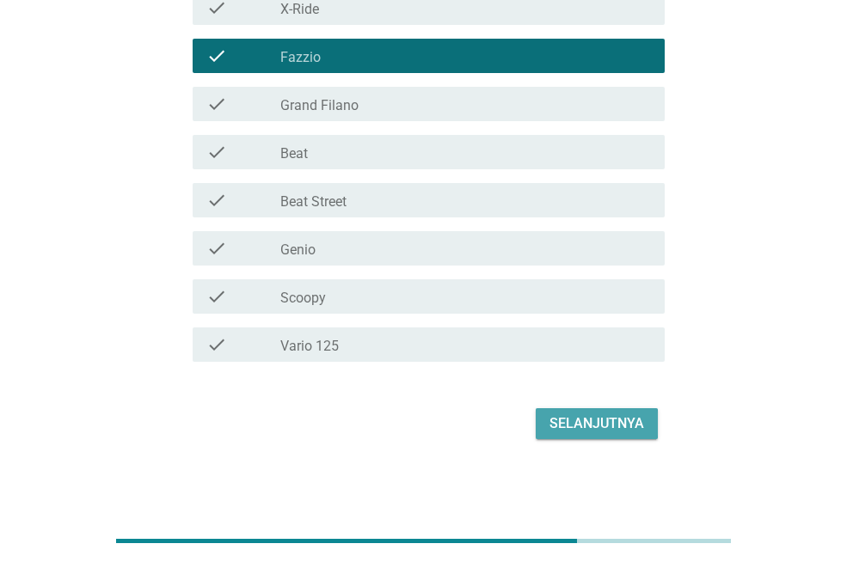
click at [606, 420] on div "Selanjutnya" at bounding box center [596, 424] width 95 height 21
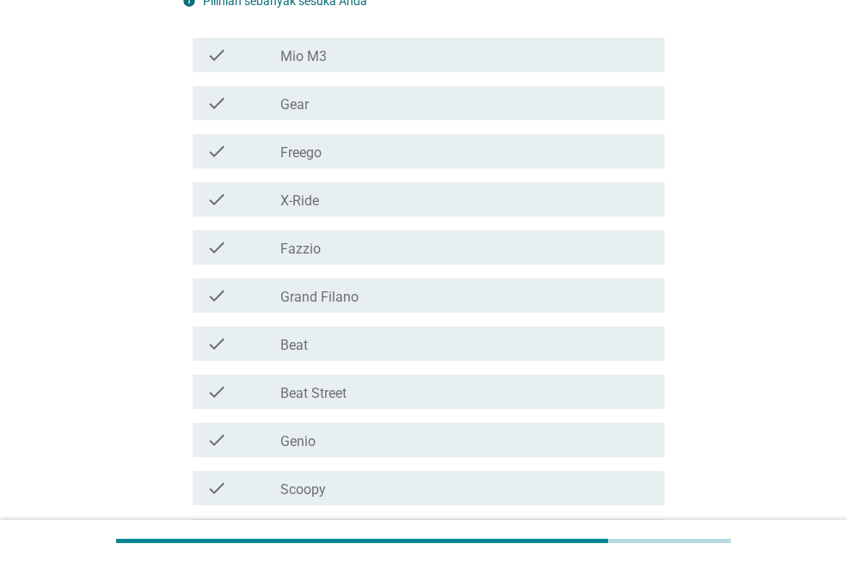
scroll to position [353, 0]
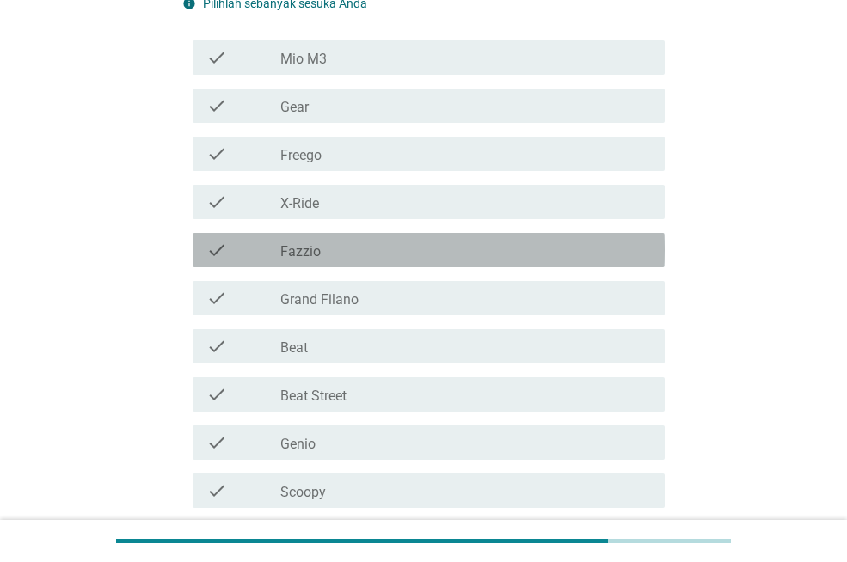
click at [322, 254] on div "check_box_outline_blank Fazzio" at bounding box center [465, 250] width 371 height 21
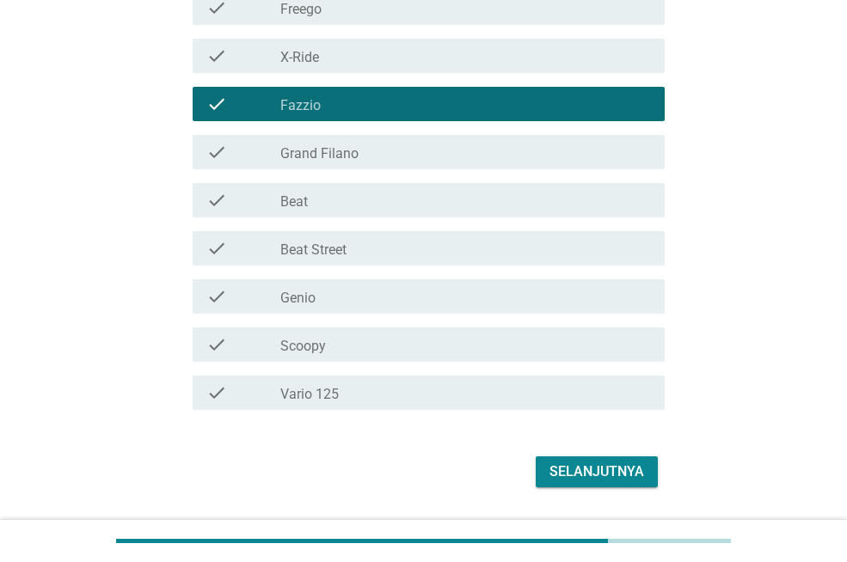
scroll to position [548, 0]
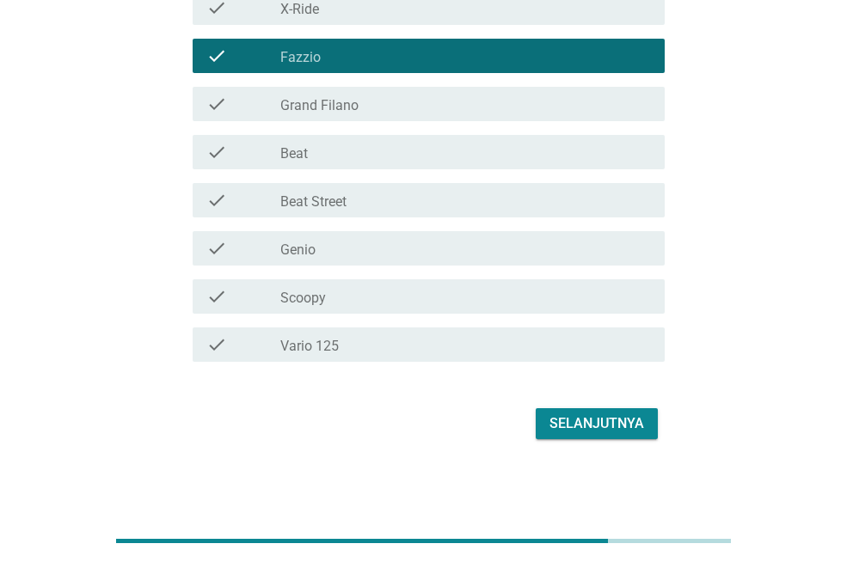
click at [622, 419] on div "Selanjutnya" at bounding box center [596, 424] width 95 height 21
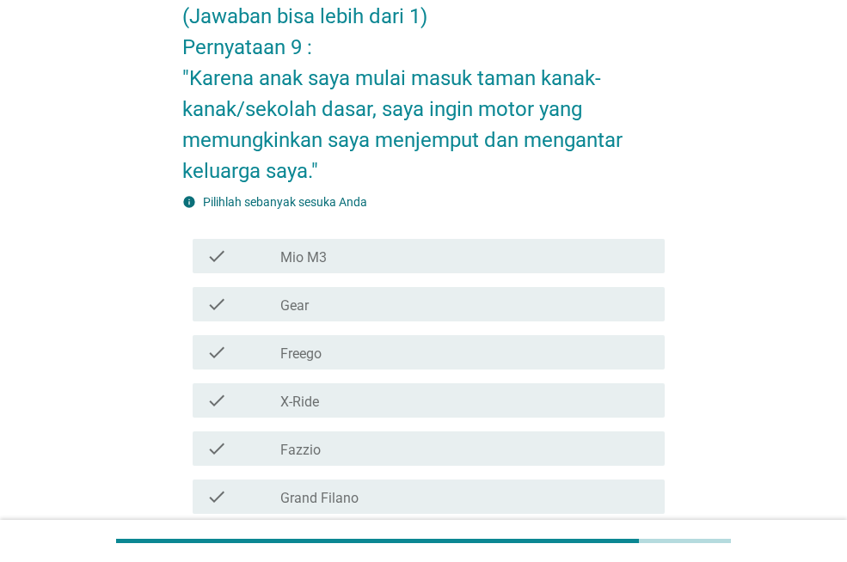
scroll to position [218, 0]
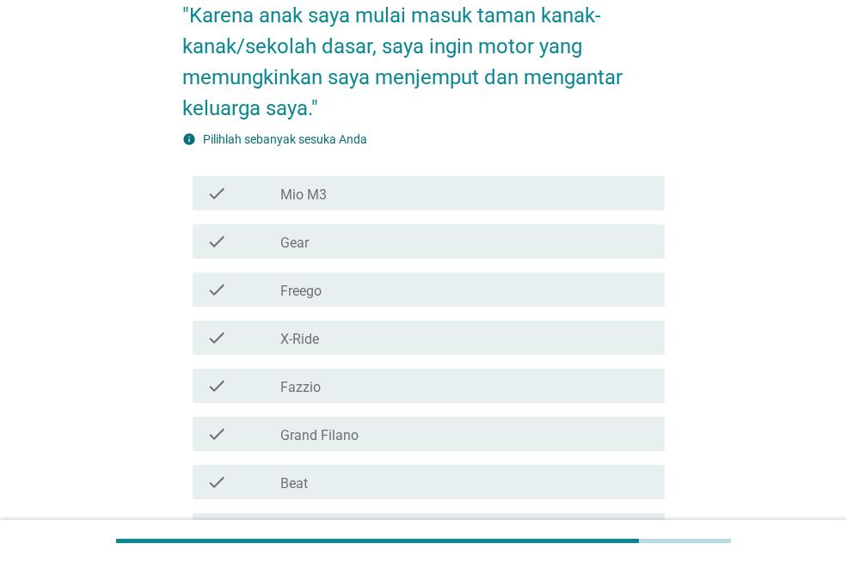
click at [333, 390] on div "check_box_outline_blank Fazzio" at bounding box center [465, 386] width 371 height 21
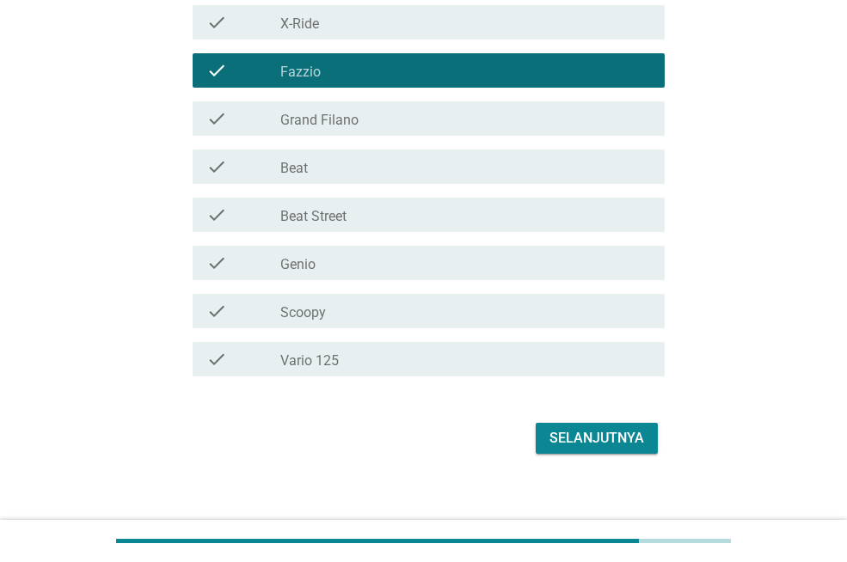
scroll to position [544, 0]
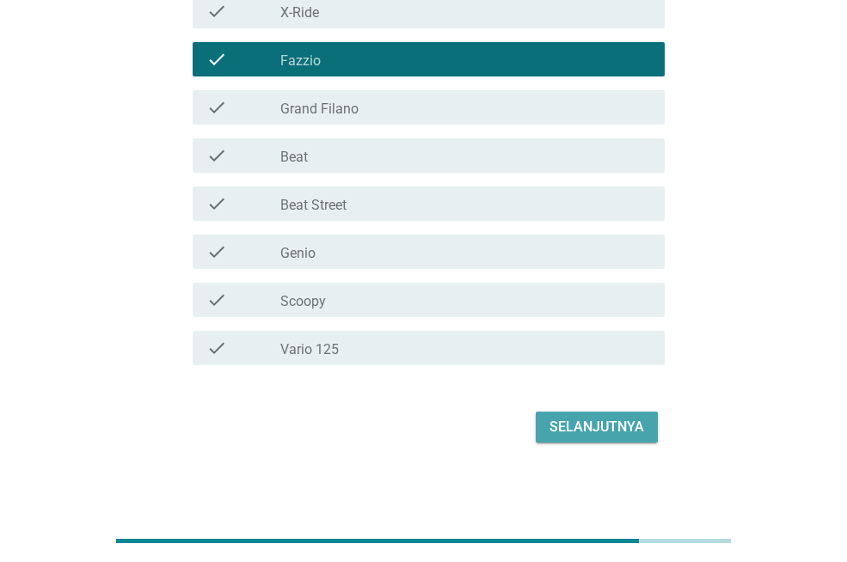
click at [581, 436] on div "Selanjutnya" at bounding box center [596, 427] width 95 height 21
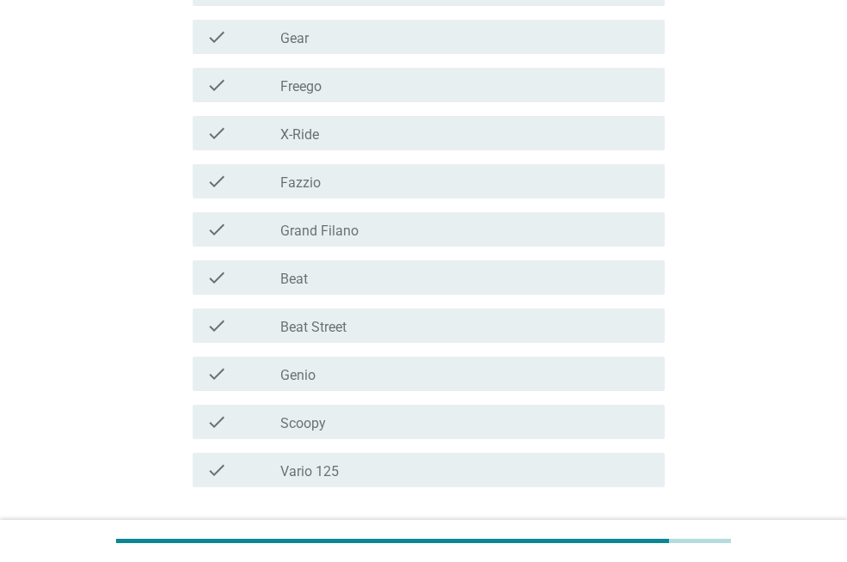
scroll to position [357, 0]
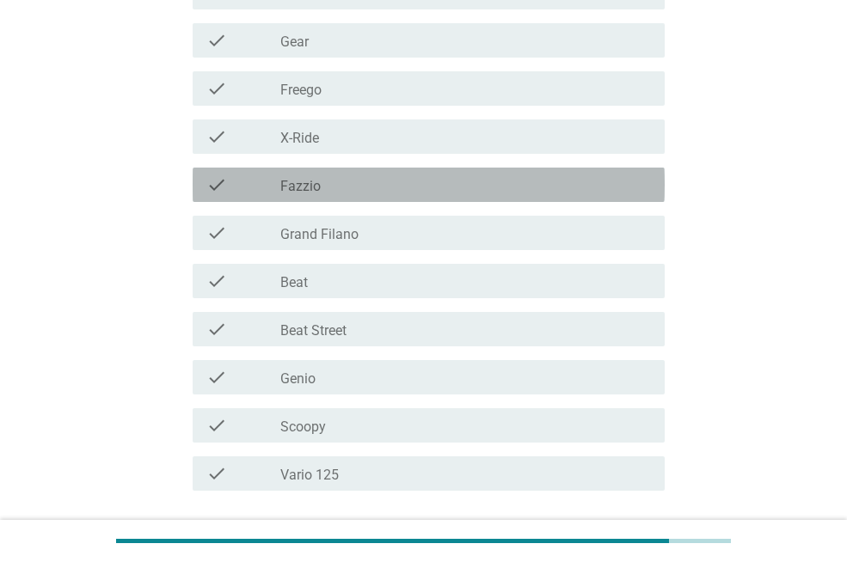
click at [428, 193] on div "check_box_outline_blank Fazzio" at bounding box center [465, 185] width 371 height 21
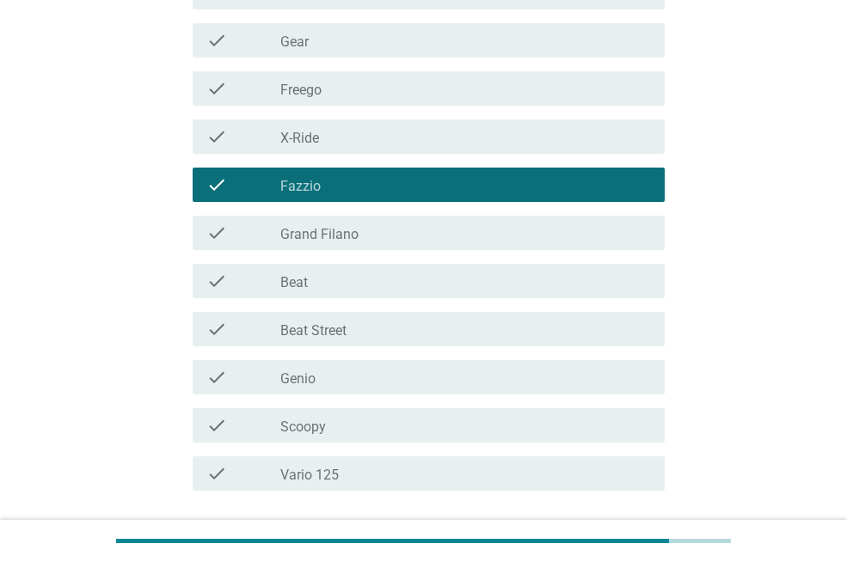
scroll to position [486, 0]
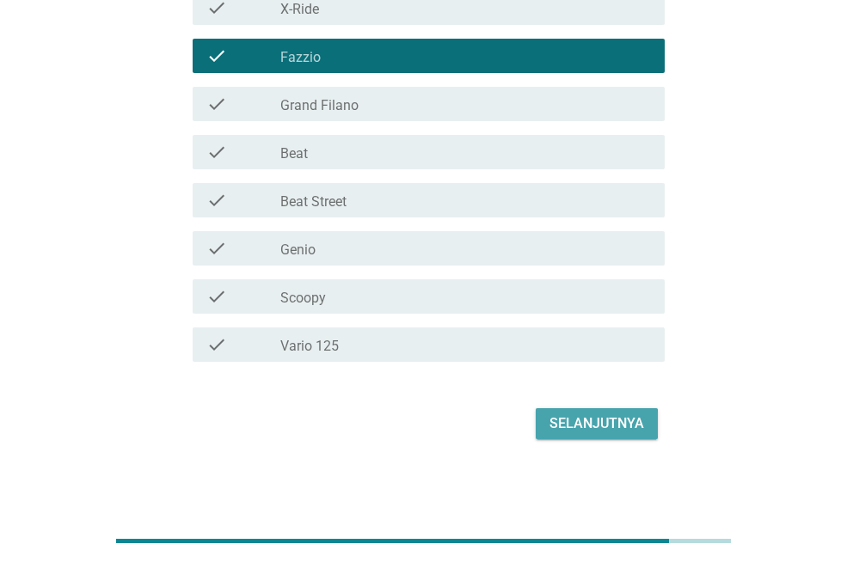
click at [608, 415] on div "Selanjutnya" at bounding box center [596, 424] width 95 height 21
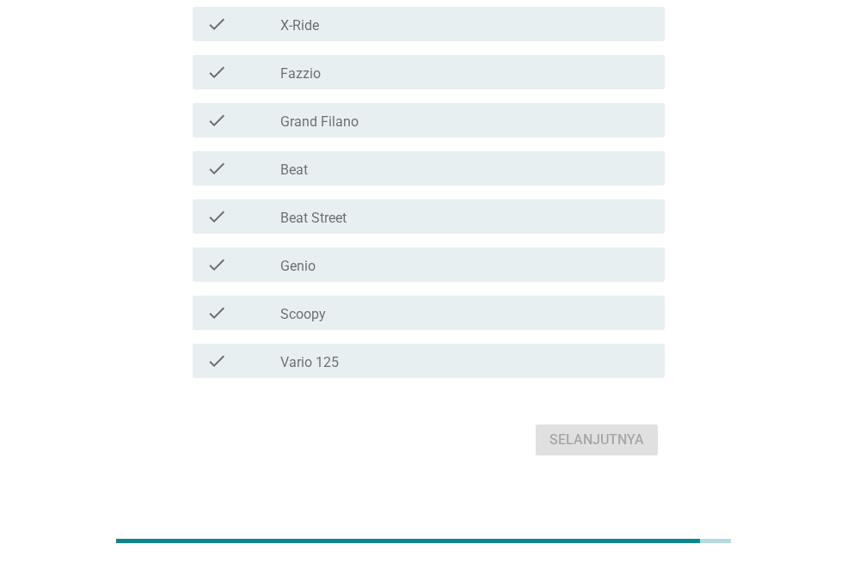
scroll to position [440, 0]
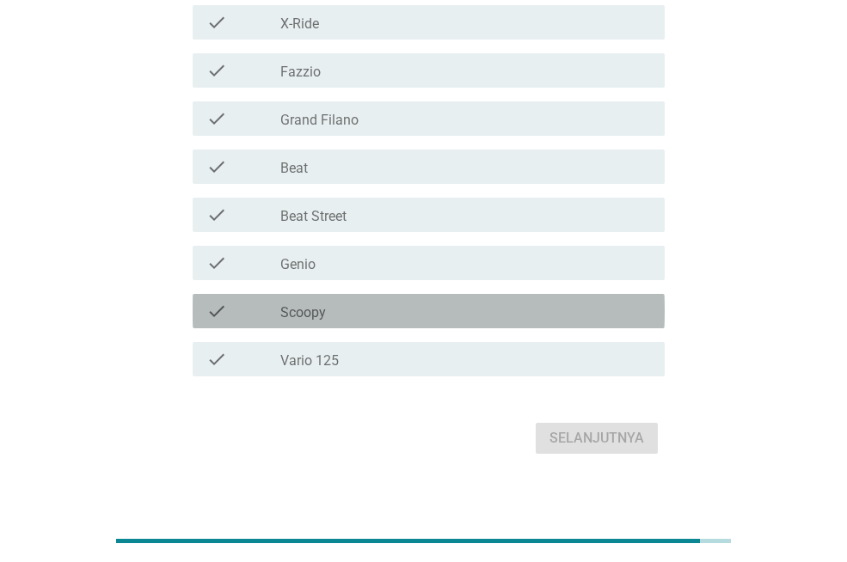
drag, startPoint x: 341, startPoint y: 316, endPoint x: 388, endPoint y: 359, distance: 64.5
click at [341, 316] on div "check_box_outline_blank Scoopy" at bounding box center [465, 311] width 371 height 21
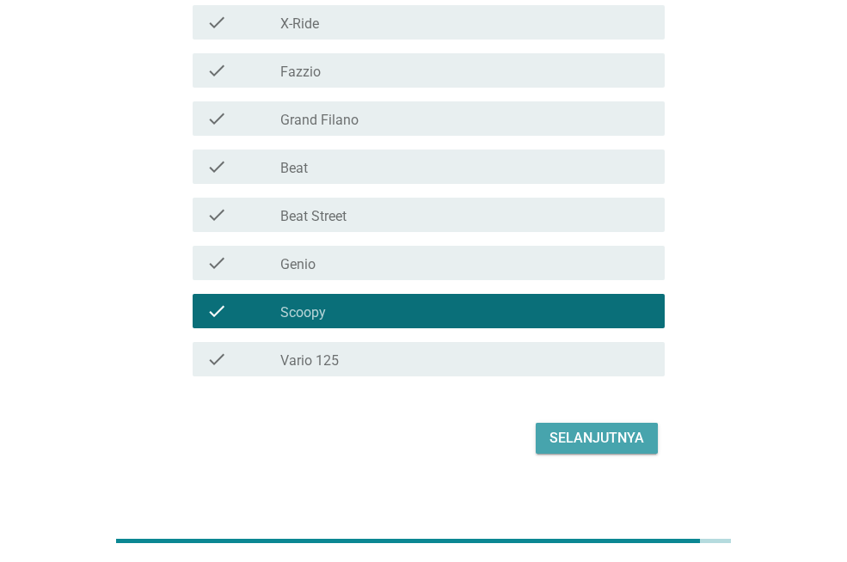
click at [571, 437] on div "Selanjutnya" at bounding box center [596, 438] width 95 height 21
